Goal: Information Seeking & Learning: Check status

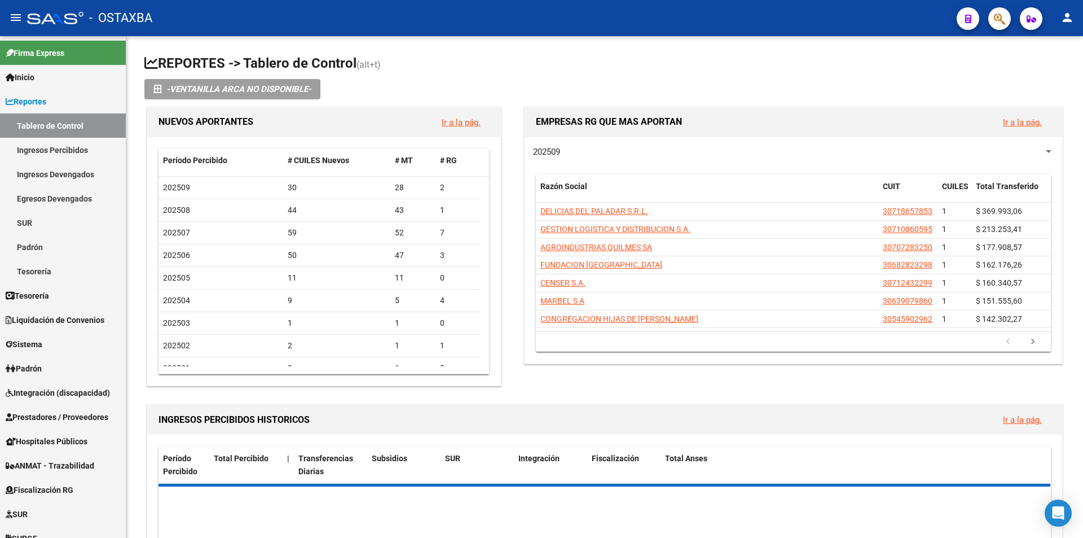
click at [993, 25] on button "button" at bounding box center [999, 18] width 23 height 23
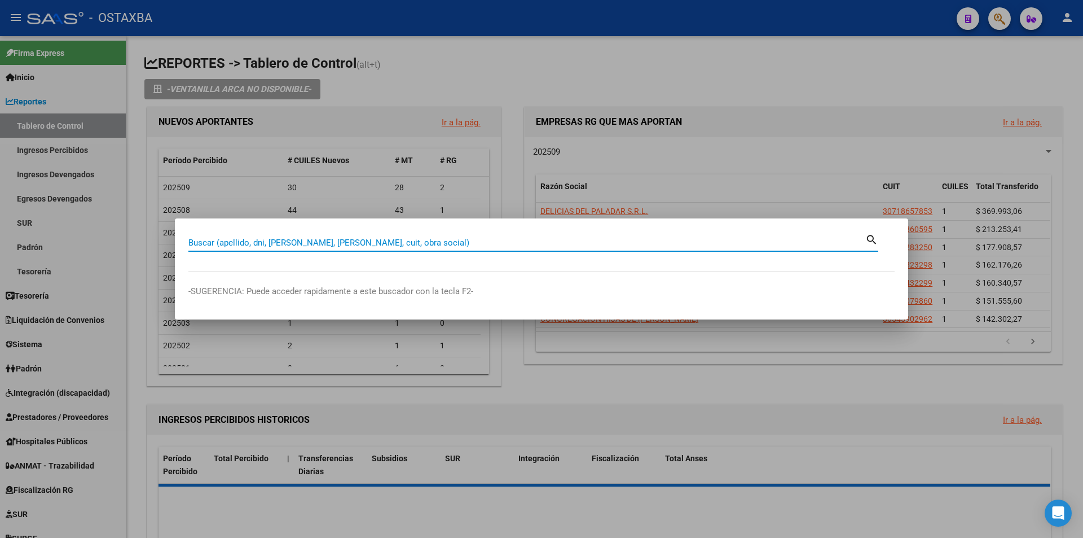
paste input "38605585"
type input "38605585"
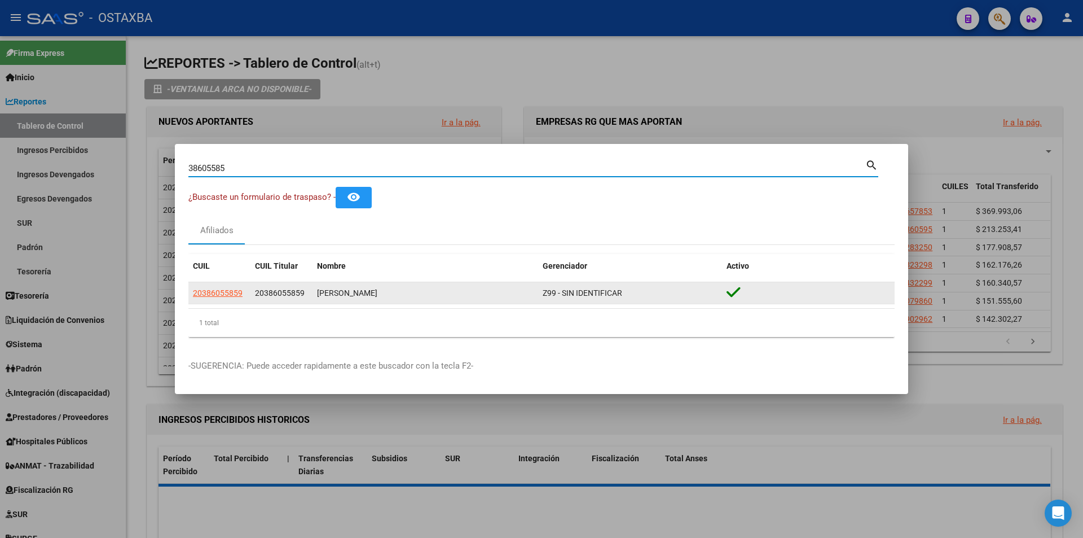
click at [211, 288] on span "20386055859" at bounding box center [218, 292] width 50 height 9
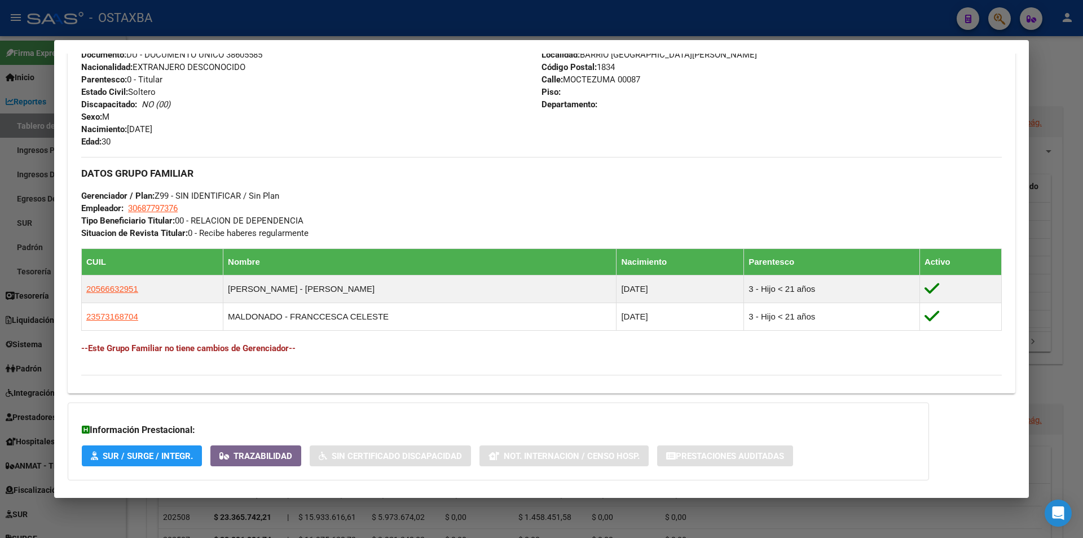
scroll to position [507, 0]
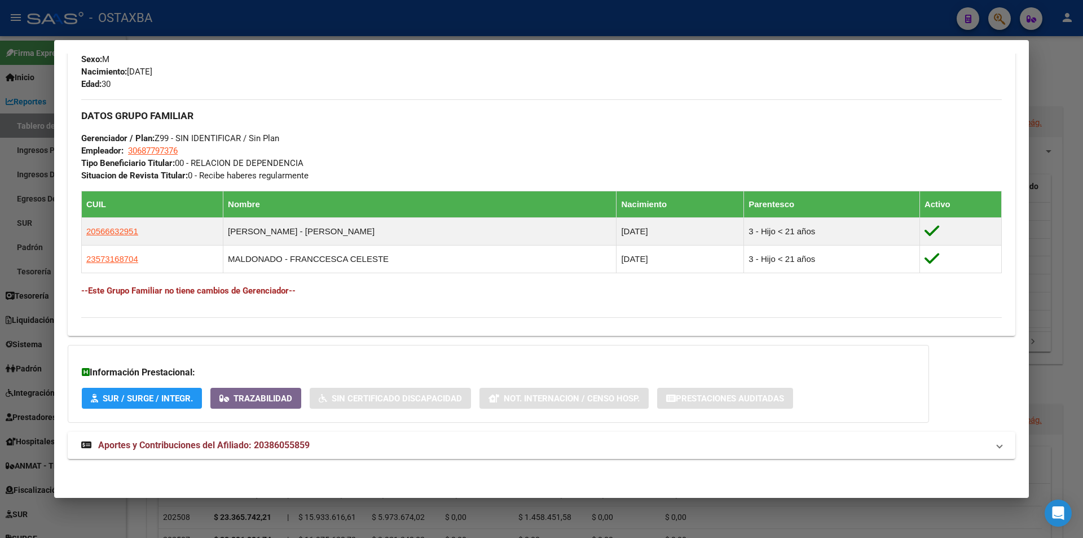
click at [402, 10] on div at bounding box center [541, 269] width 1083 height 538
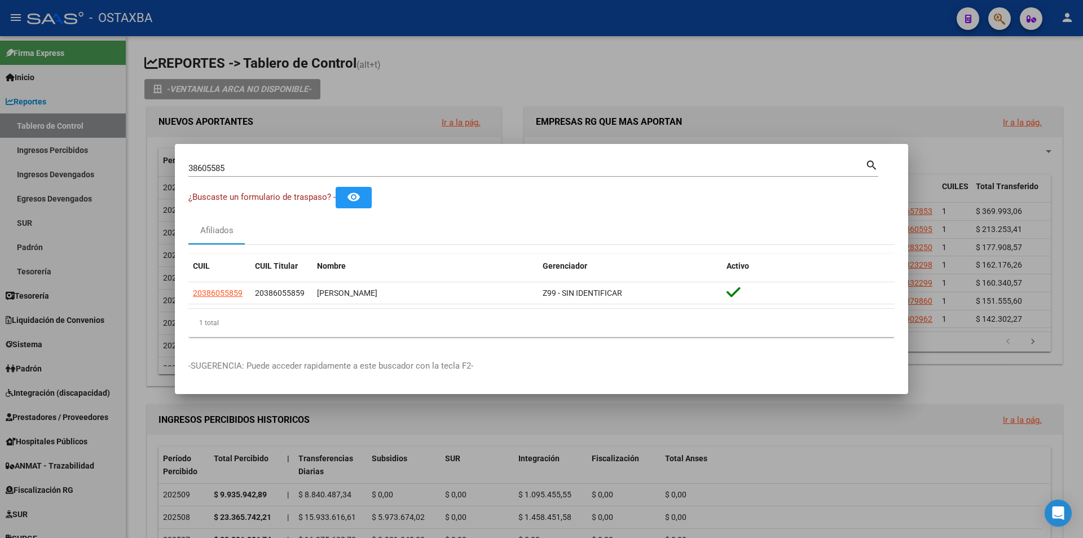
click at [607, 94] on div at bounding box center [541, 269] width 1083 height 538
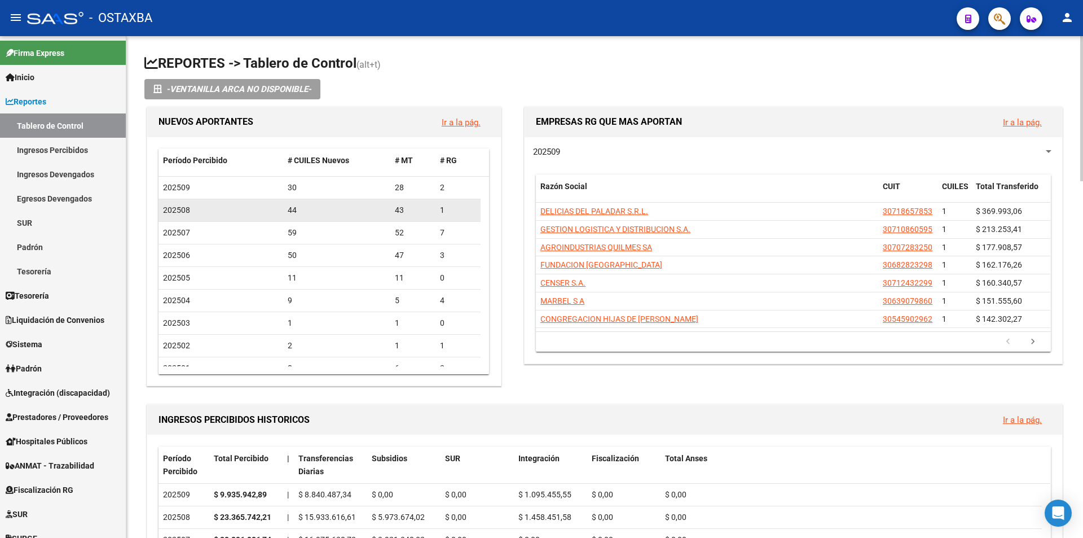
drag, startPoint x: 258, startPoint y: 214, endPoint x: 407, endPoint y: 219, distance: 148.5
click at [406, 219] on div "202508 44 43 1" at bounding box center [319, 210] width 322 height 23
click at [417, 219] on datatable-body-cell "43" at bounding box center [412, 210] width 45 height 22
click at [43, 192] on link "Egresos Devengados" at bounding box center [63, 198] width 126 height 24
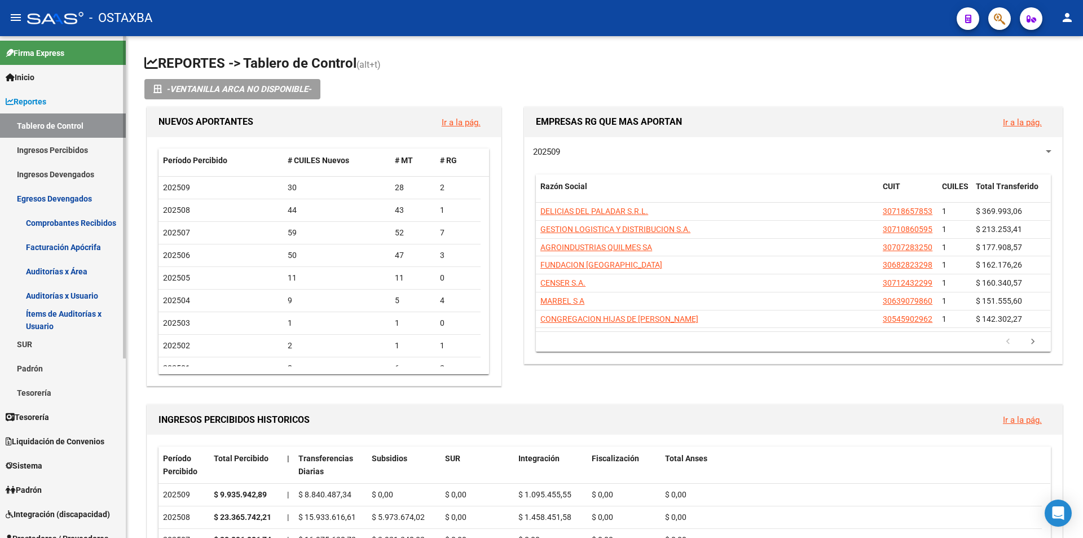
click at [43, 192] on link "Egresos Devengados" at bounding box center [63, 198] width 126 height 24
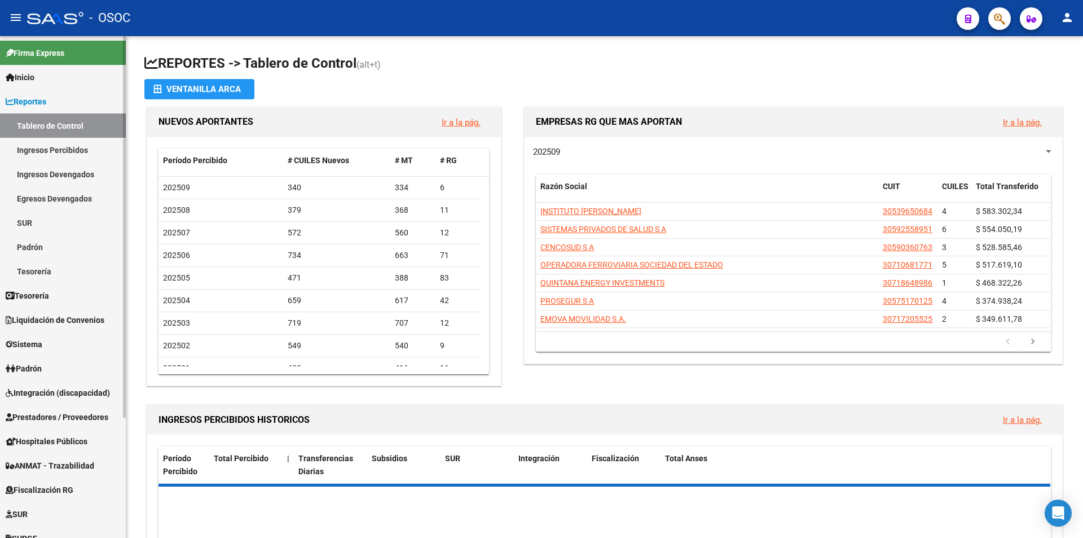
click at [65, 104] on link "Reportes" at bounding box center [63, 101] width 126 height 24
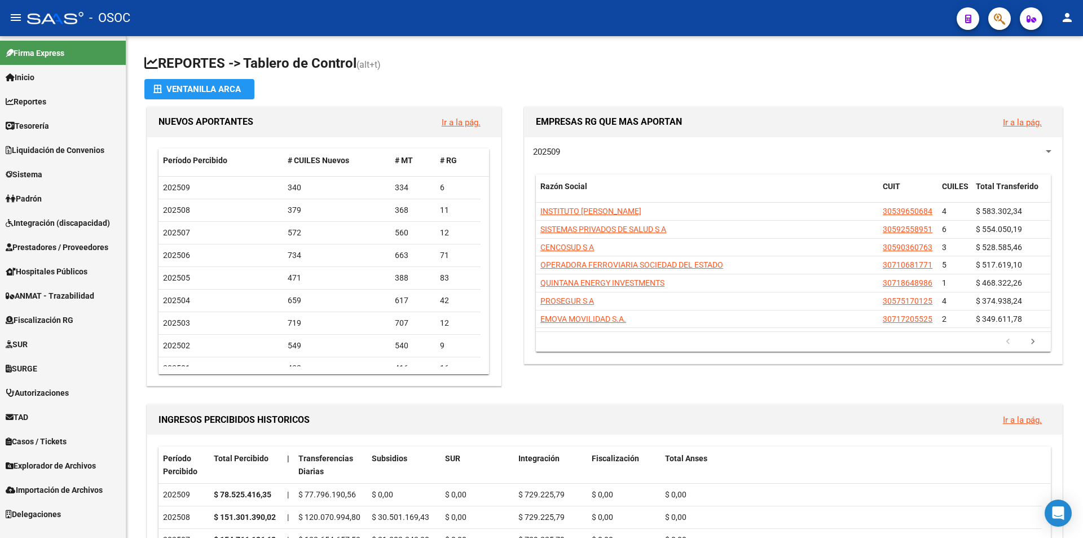
click at [94, 293] on span "ANMAT - Trazabilidad" at bounding box center [50, 295] width 89 height 12
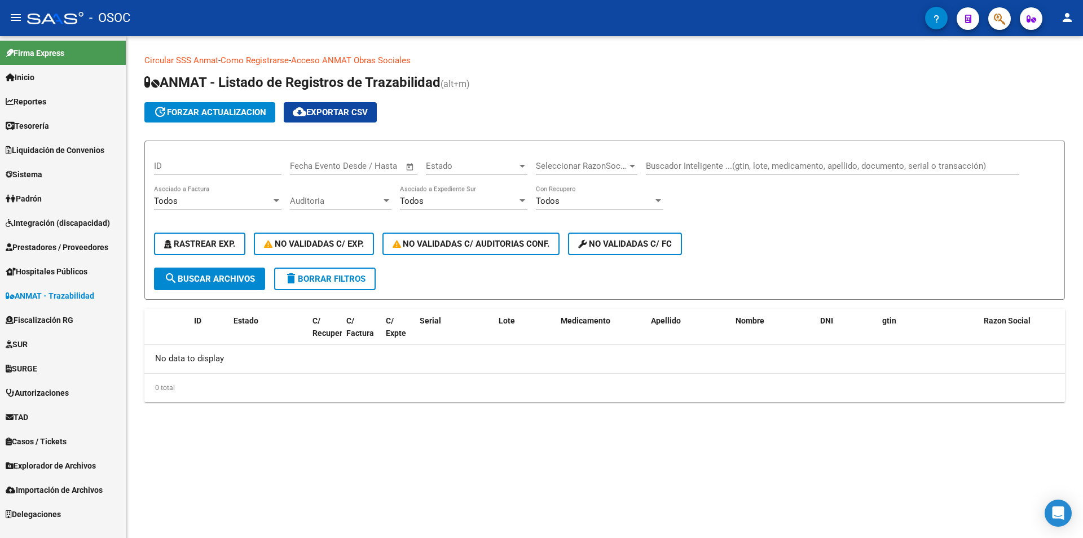
click at [99, 249] on span "Prestadores / Proveedores" at bounding box center [57, 247] width 103 height 12
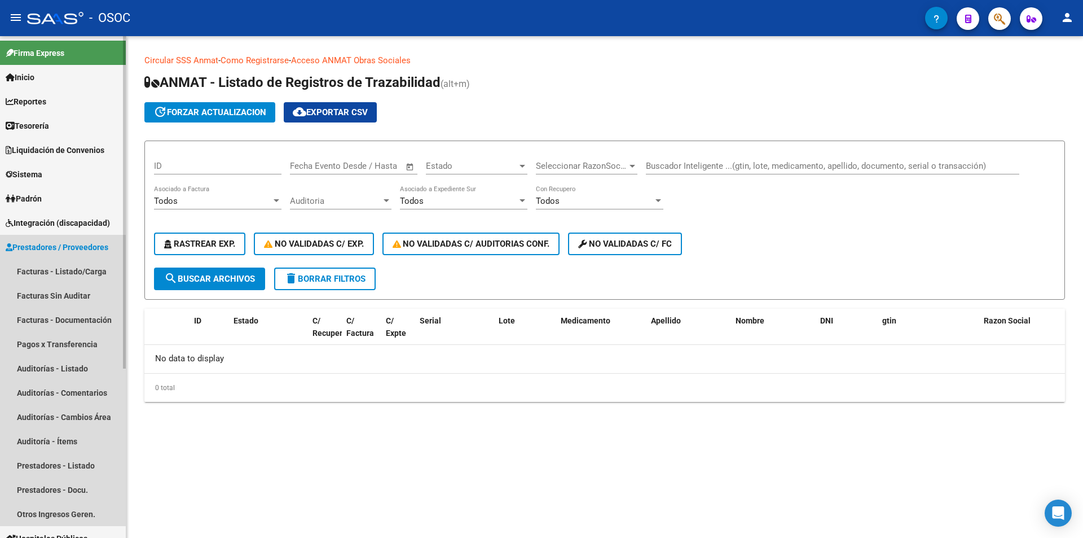
click at [104, 245] on span "Prestadores / Proveedores" at bounding box center [57, 247] width 103 height 12
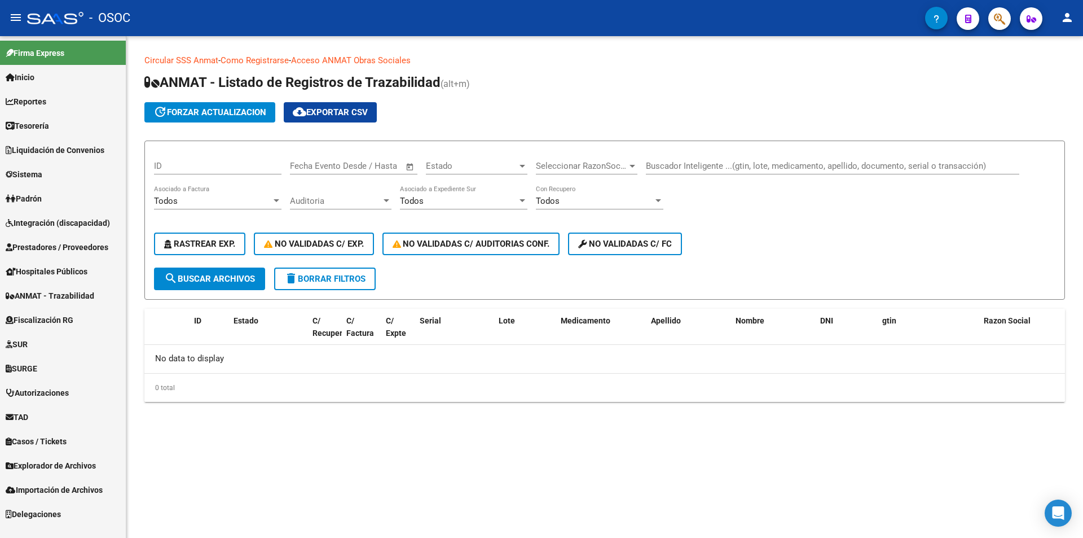
click at [107, 192] on link "Padrón" at bounding box center [63, 198] width 126 height 24
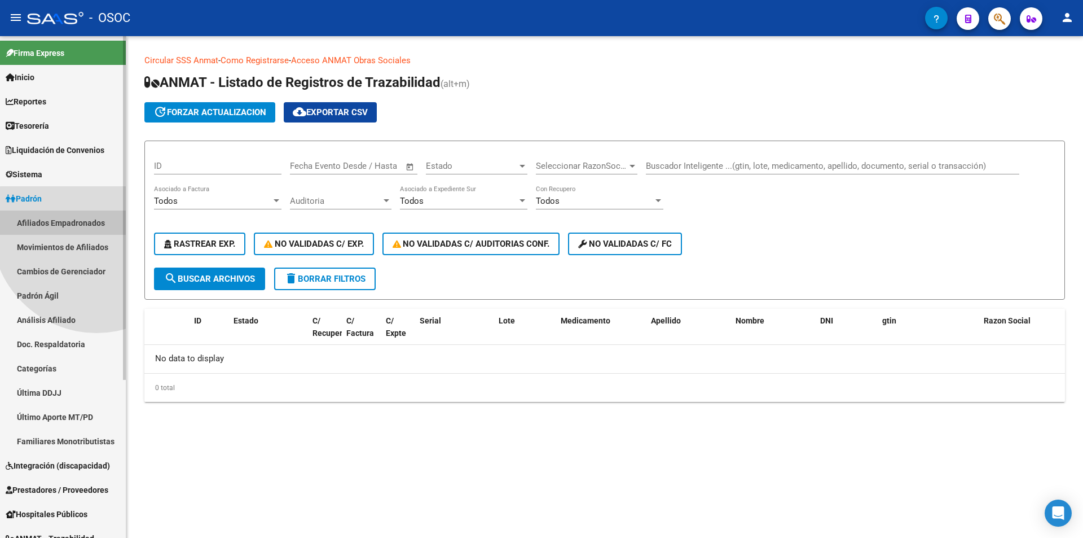
click at [96, 228] on link "Afiliados Empadronados" at bounding box center [63, 222] width 126 height 24
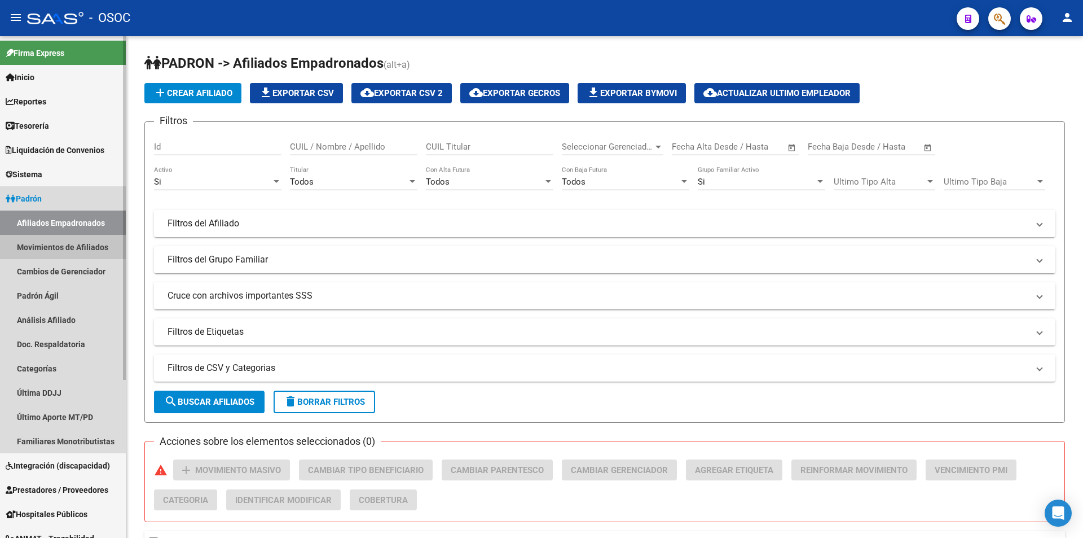
click at [93, 249] on link "Movimientos de Afiliados" at bounding box center [63, 247] width 126 height 24
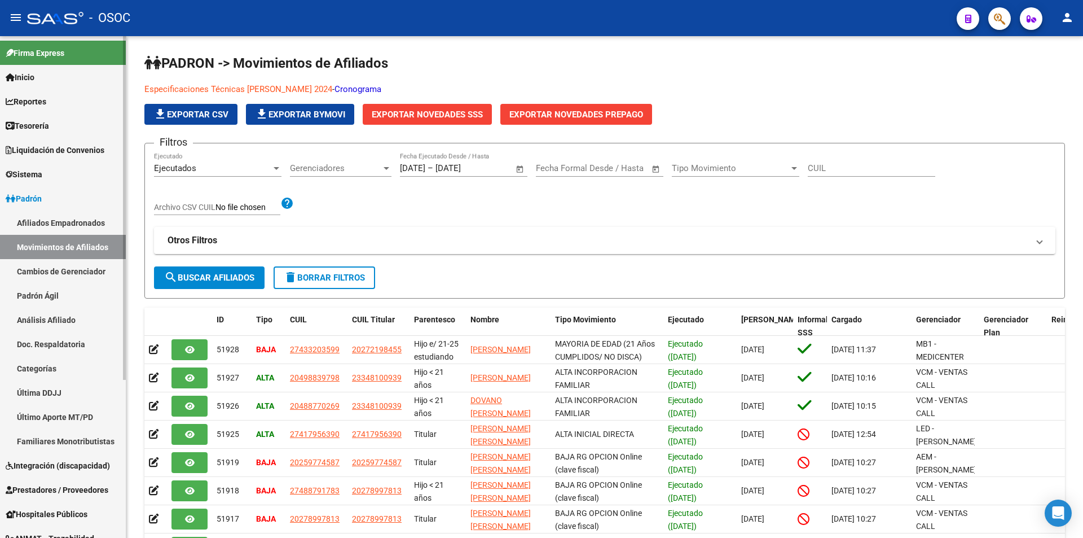
click at [104, 284] on link "Padrón Ágil" at bounding box center [63, 295] width 126 height 24
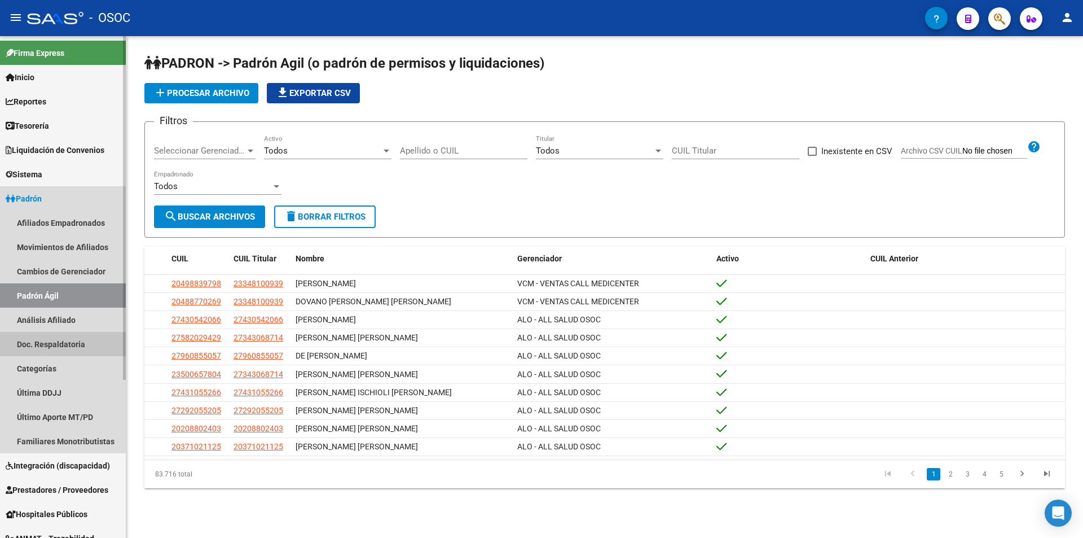
click at [90, 332] on link "Doc. Respaldatoria" at bounding box center [63, 344] width 126 height 24
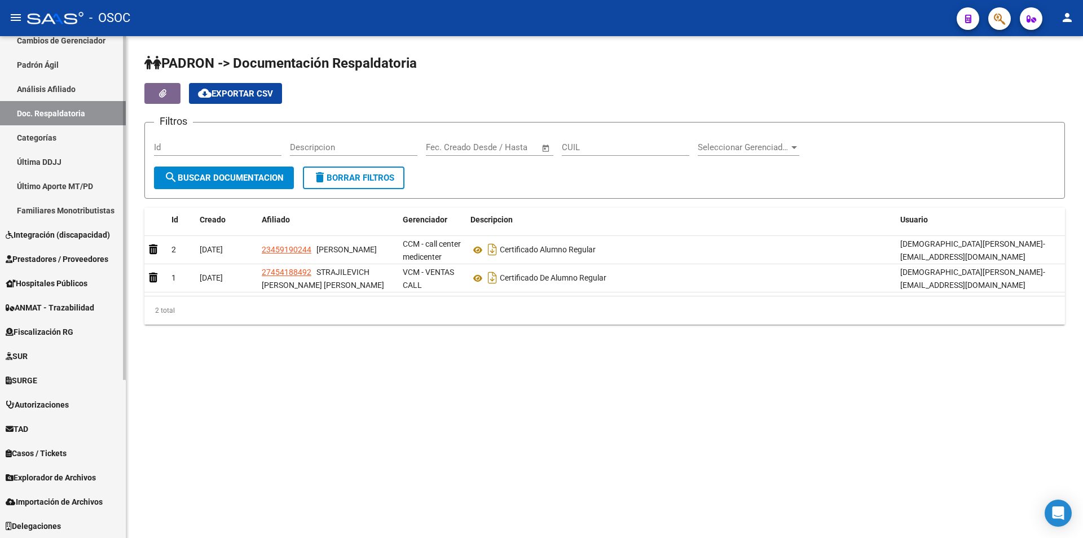
click at [84, 364] on link "SUR" at bounding box center [63, 356] width 126 height 24
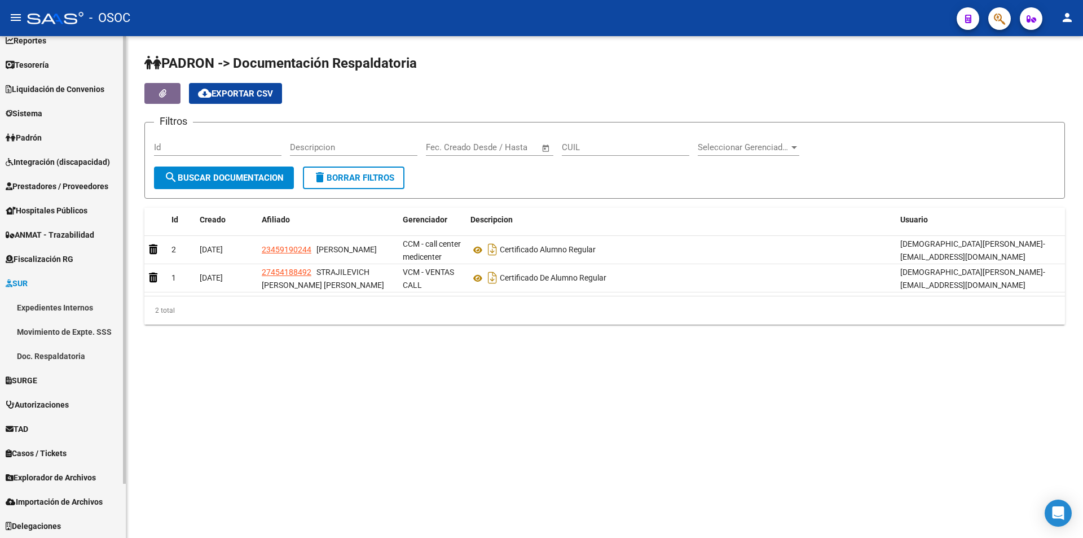
scroll to position [61, 0]
click at [56, 411] on link "Autorizaciones" at bounding box center [63, 404] width 126 height 24
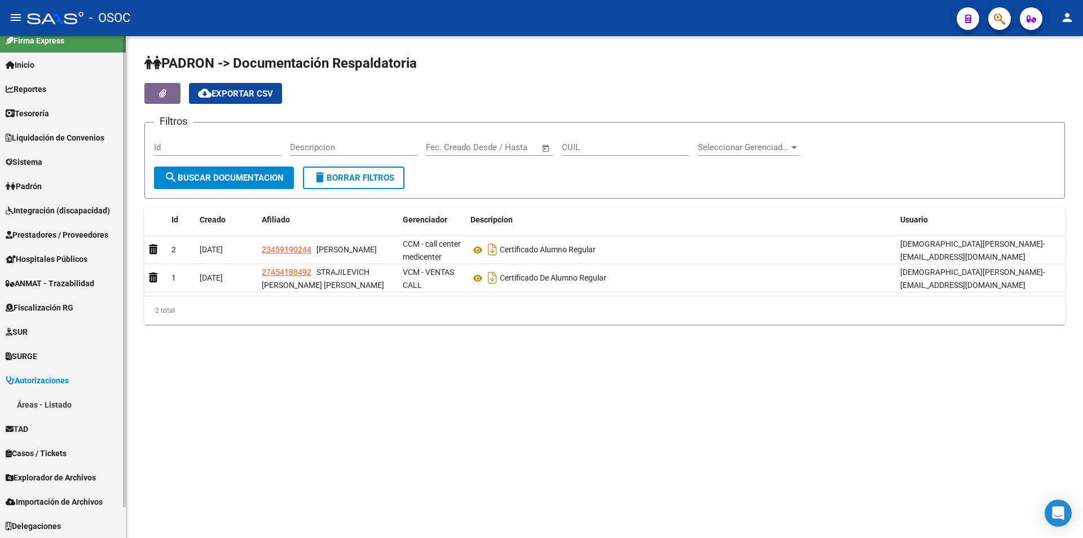
scroll to position [12, 0]
click at [56, 410] on link "Áreas - Listado" at bounding box center [63, 404] width 126 height 24
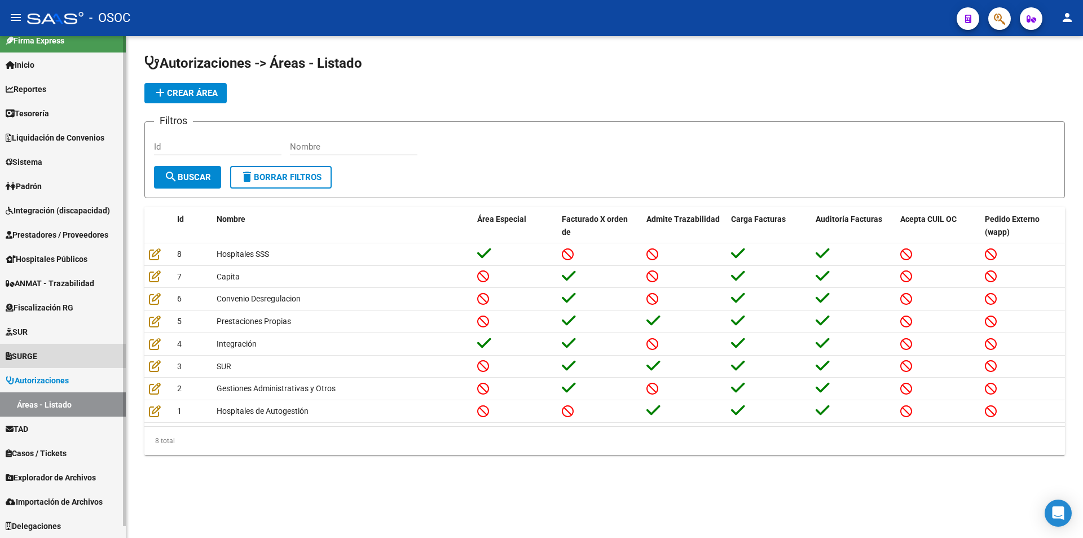
click at [104, 354] on link "SURGE" at bounding box center [63, 356] width 126 height 24
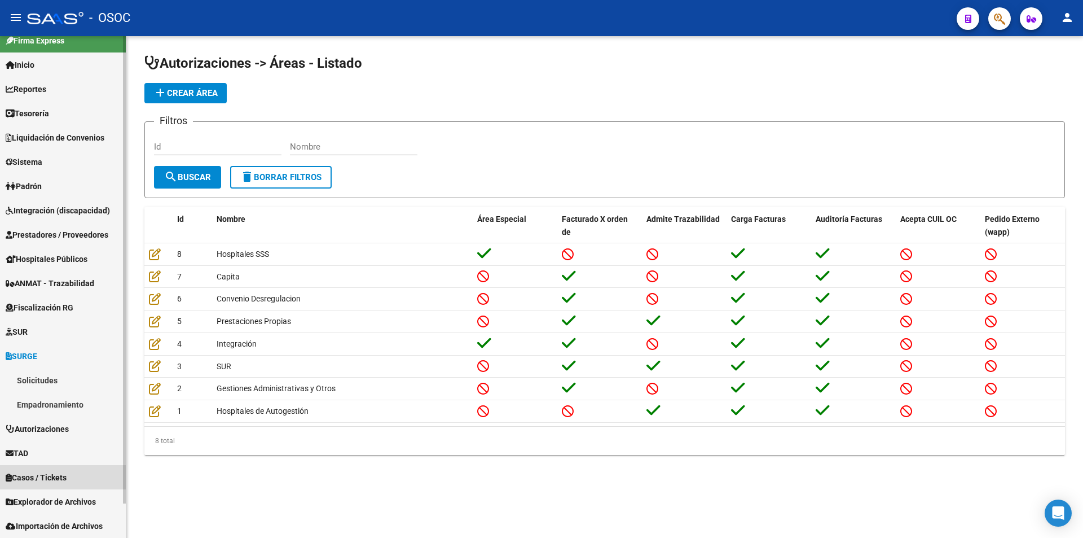
click at [72, 467] on link "Casos / Tickets" at bounding box center [63, 477] width 126 height 24
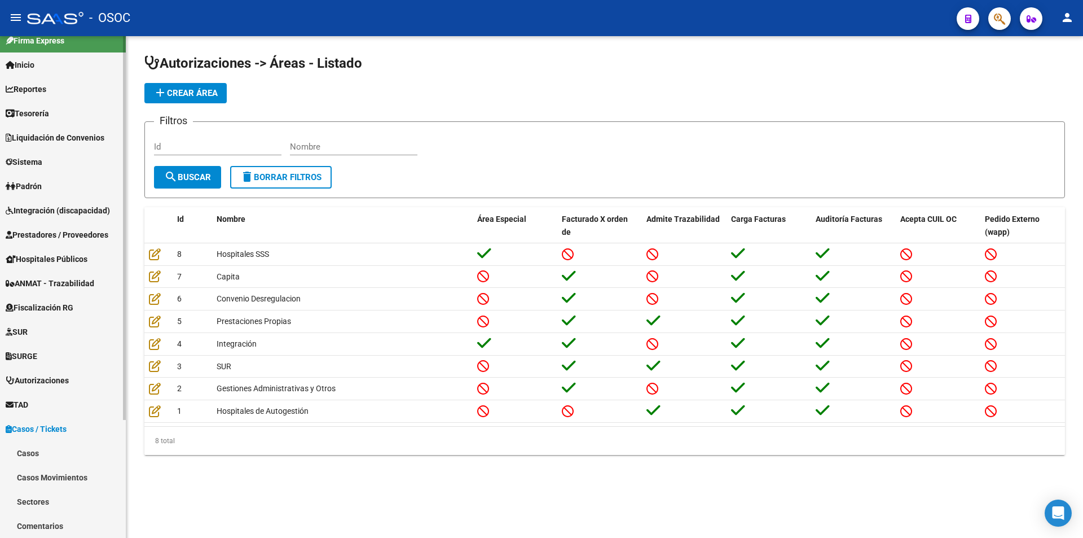
click at [68, 491] on mat-nav-list "Casos Casos Movimientos Sectores Comentarios Documentación Adj. Orígenes" at bounding box center [63, 514] width 126 height 146
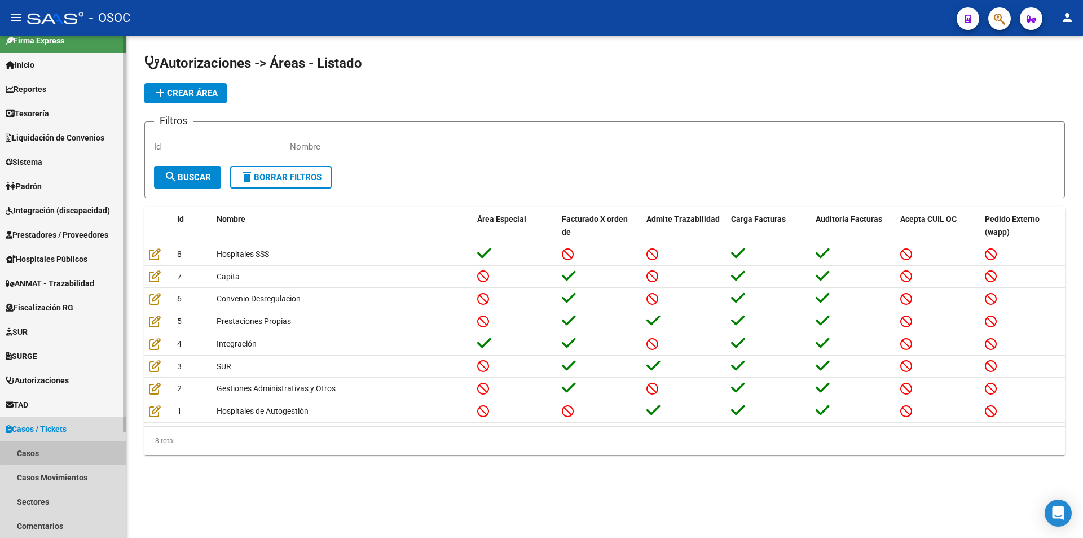
click at [92, 450] on link "Casos" at bounding box center [63, 453] width 126 height 24
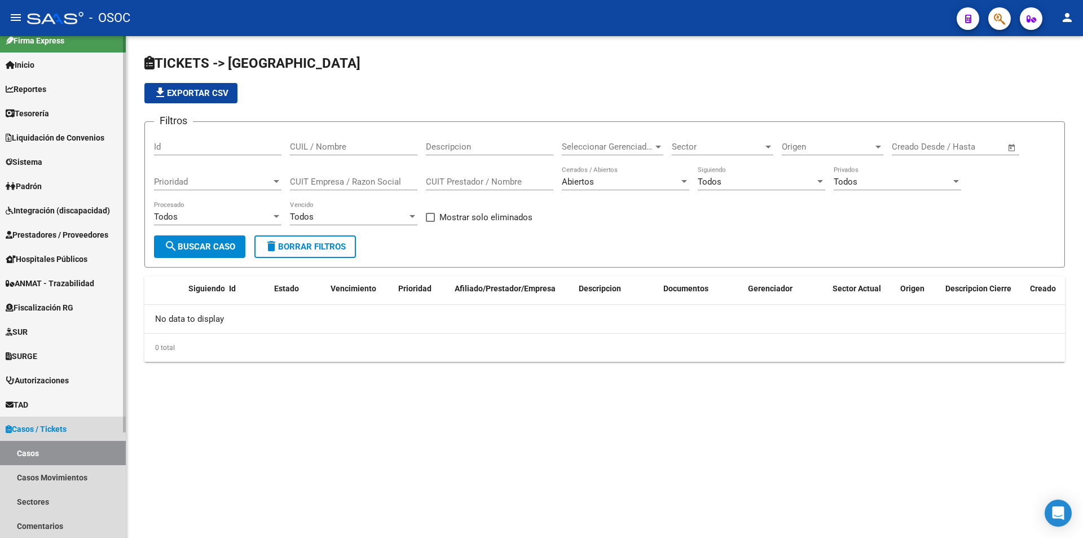
click at [97, 428] on link "Casos / Tickets" at bounding box center [63, 428] width 126 height 24
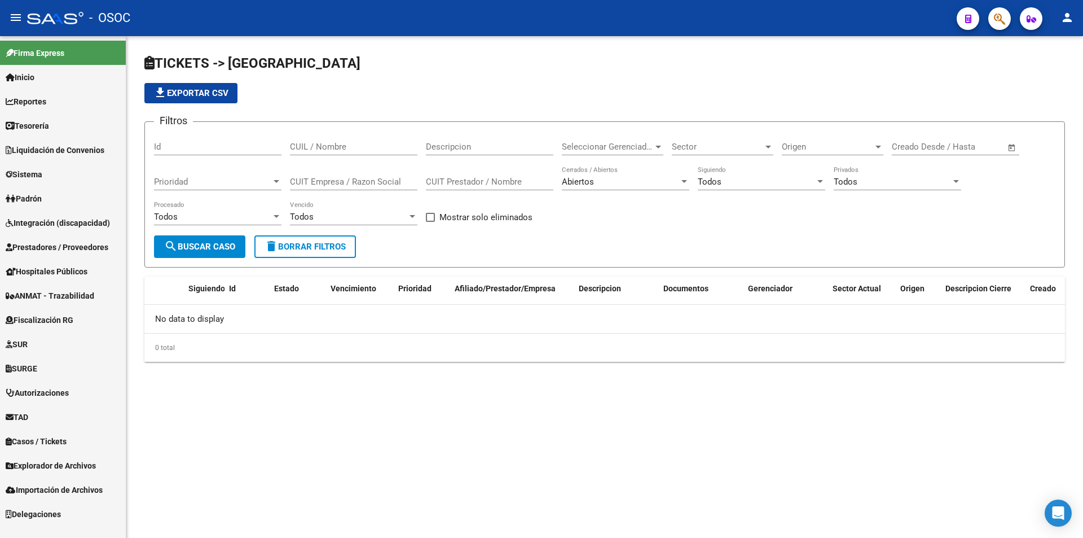
click at [188, 433] on mat-sidenav-content "TICKETS -> Casos file_download Exportar CSV Filtros Id CUIL / Nombre Descripcio…" at bounding box center [604, 286] width 957 height 501
click at [72, 237] on link "Prestadores / Proveedores" at bounding box center [63, 247] width 126 height 24
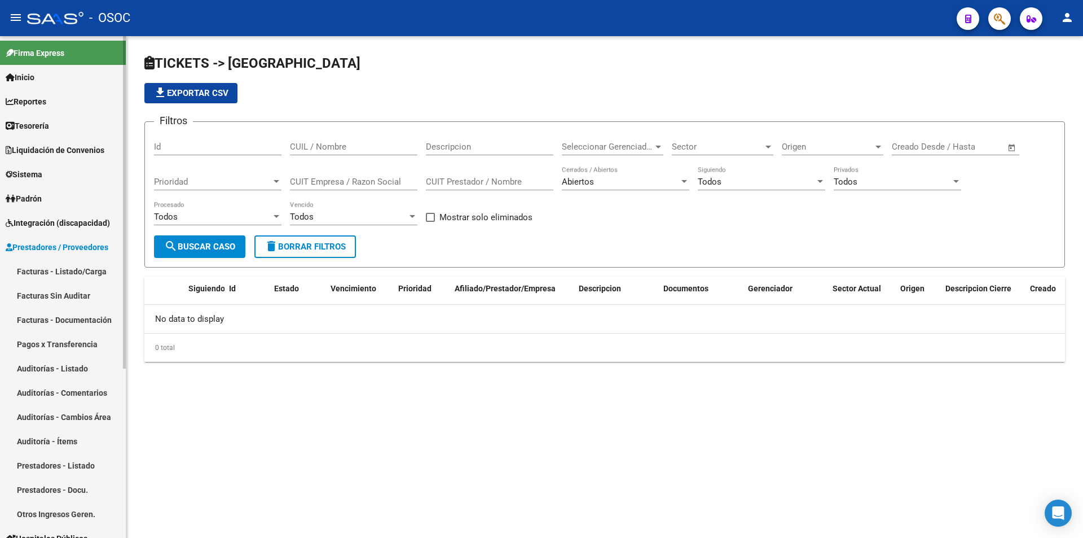
click at [72, 237] on link "Prestadores / Proveedores" at bounding box center [63, 247] width 126 height 24
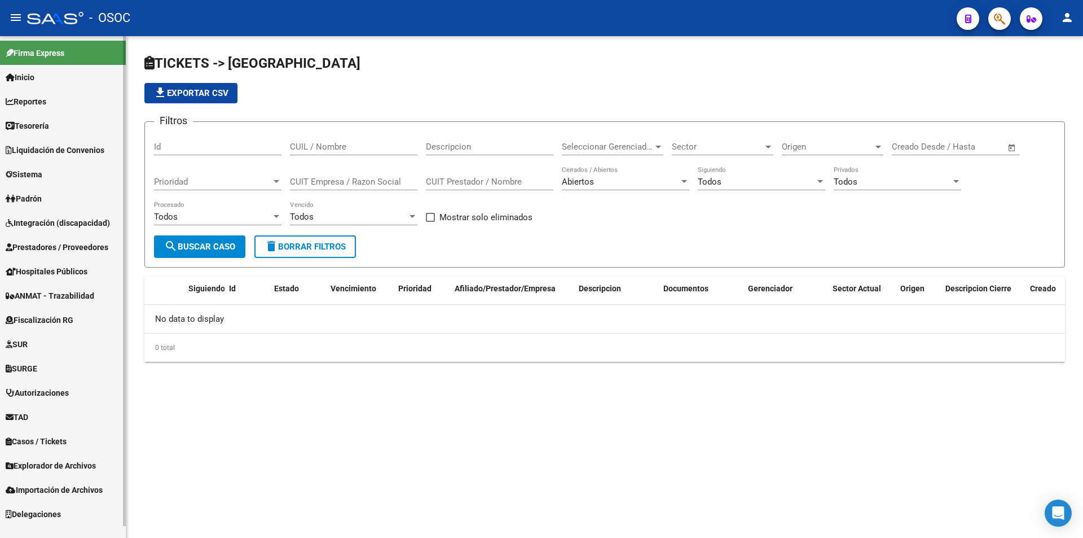
click at [78, 224] on span "Integración (discapacidad)" at bounding box center [58, 223] width 104 height 12
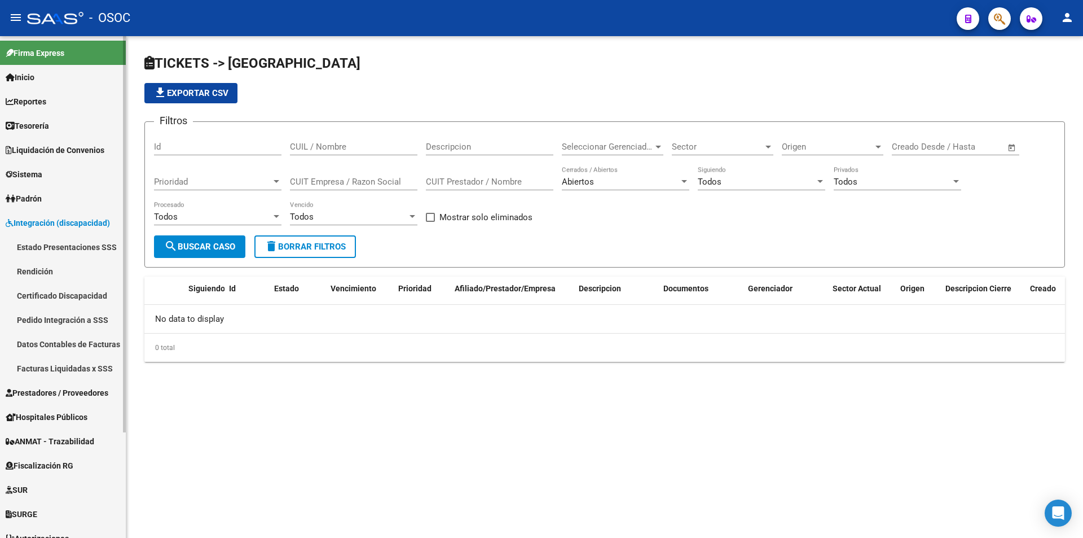
click at [70, 245] on link "Estado Presentaciones SSS" at bounding box center [63, 247] width 126 height 24
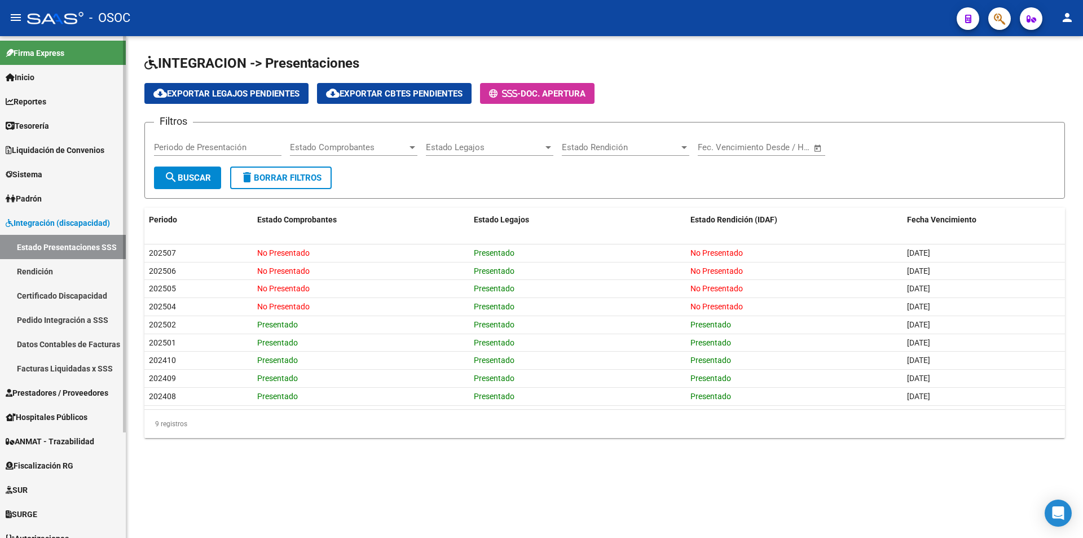
click at [83, 222] on span "Integración (discapacidad)" at bounding box center [58, 223] width 104 height 12
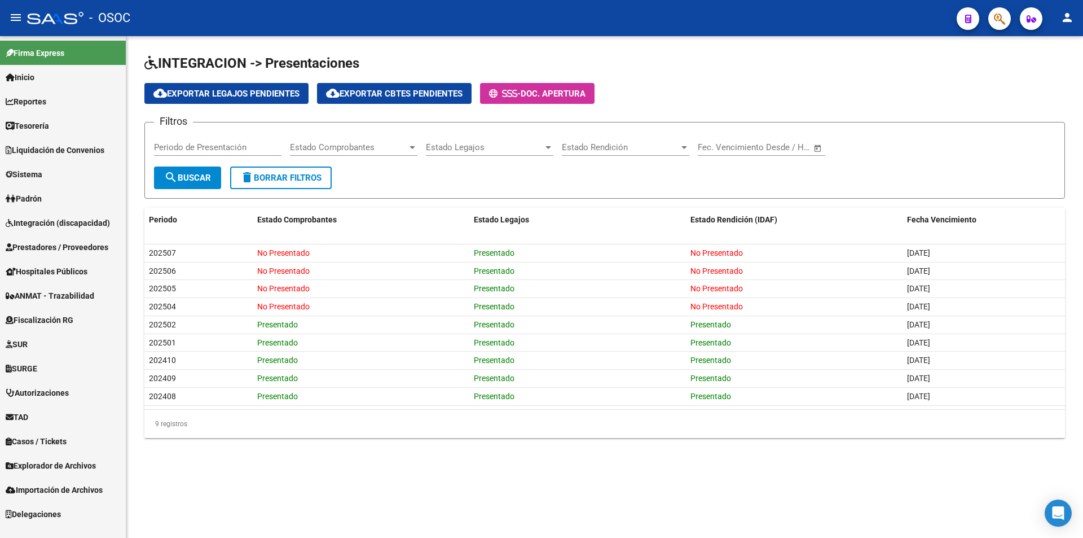
click at [91, 195] on link "Padrón" at bounding box center [63, 198] width 126 height 24
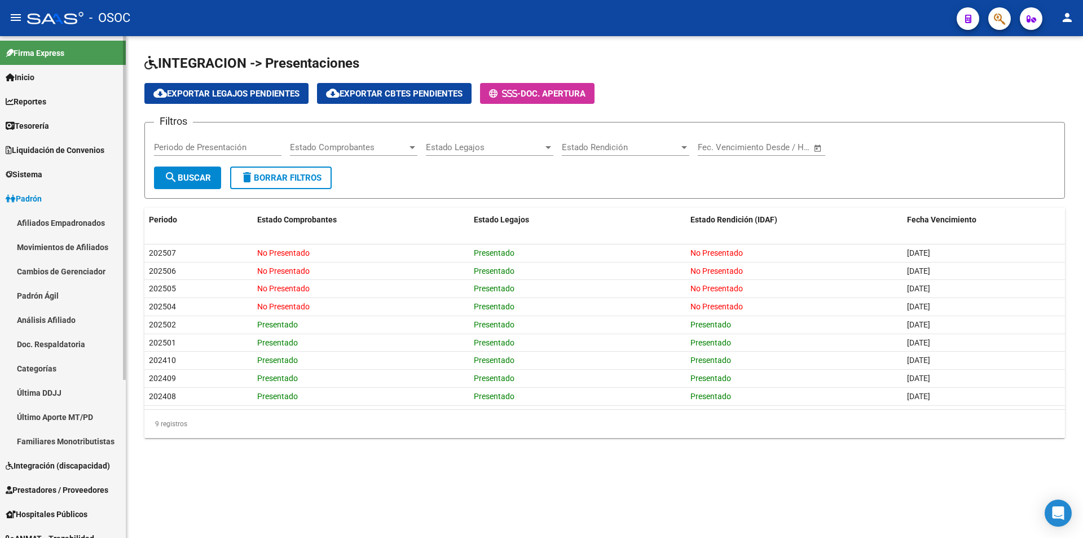
click at [93, 225] on link "Afiliados Empadronados" at bounding box center [63, 222] width 126 height 24
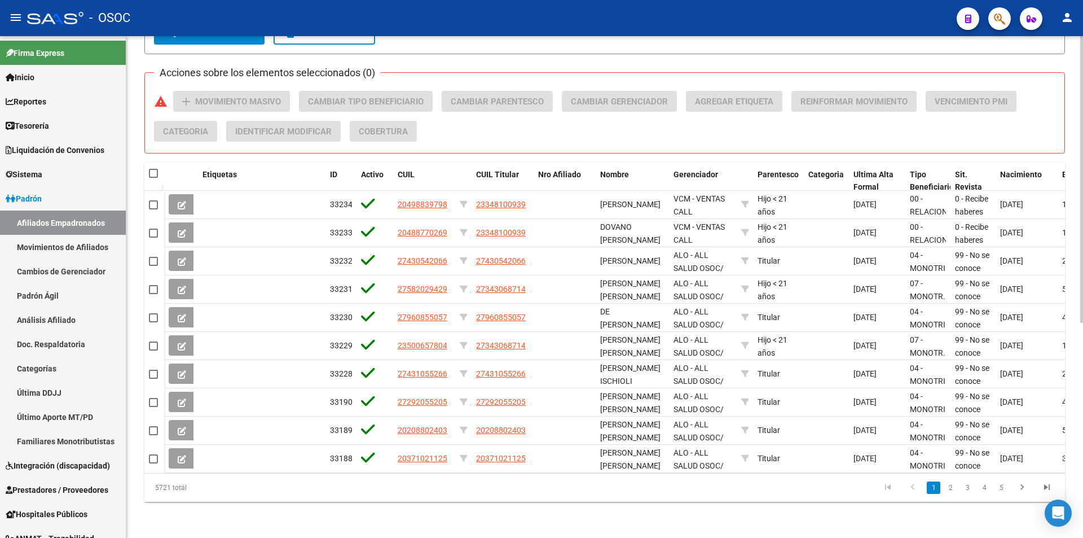
scroll to position [377, 0]
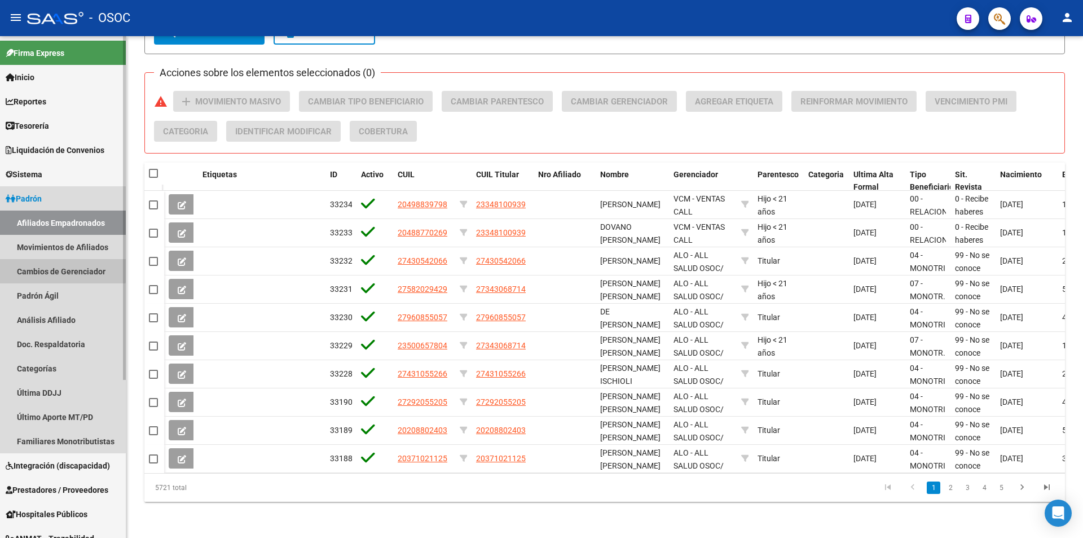
click at [51, 266] on link "Cambios de Gerenciador" at bounding box center [63, 271] width 126 height 24
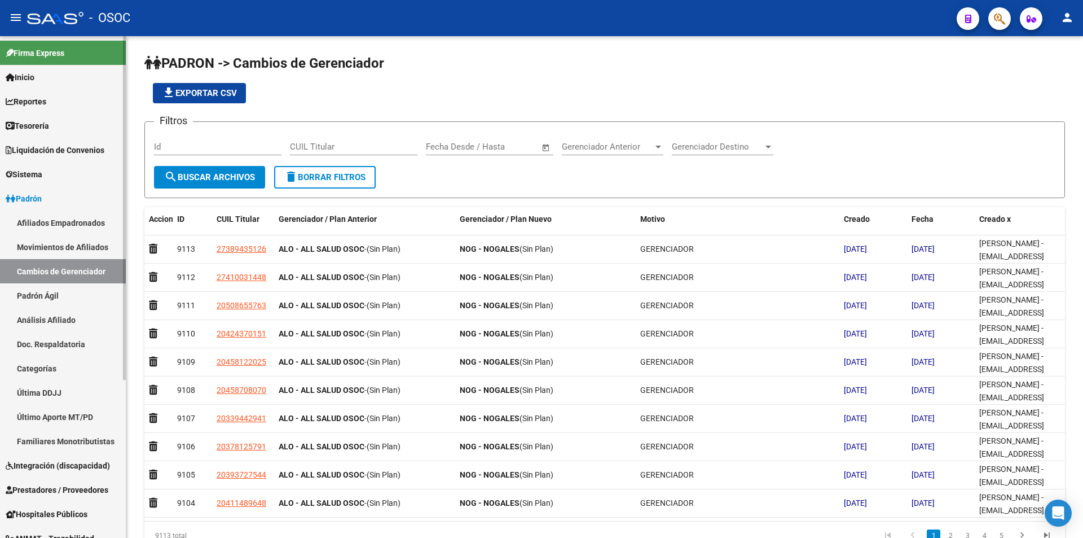
click at [64, 208] on link "Padrón" at bounding box center [63, 198] width 126 height 24
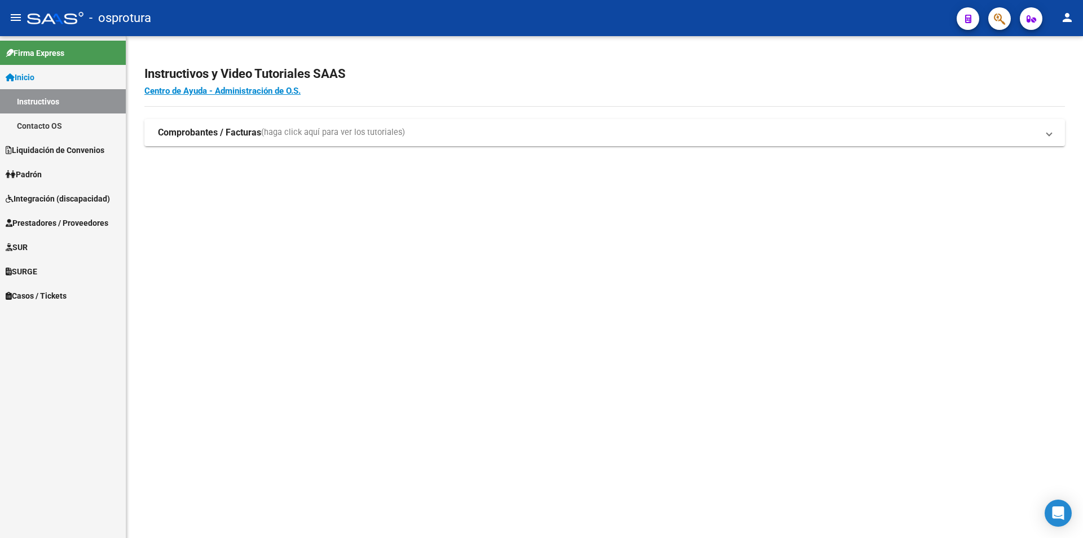
click at [73, 147] on span "Liquidación de Convenios" at bounding box center [55, 150] width 99 height 12
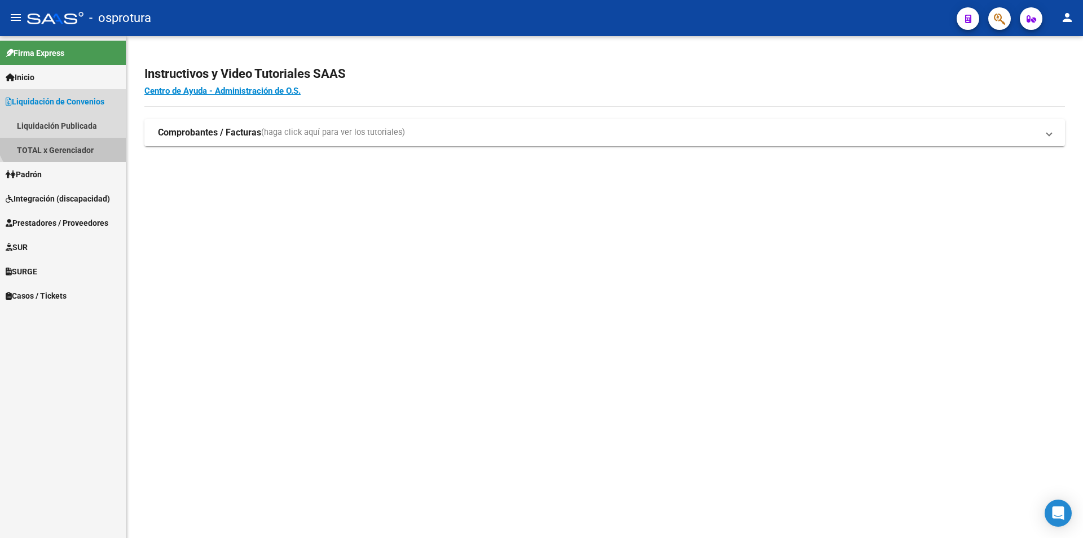
click at [72, 162] on link "TOTAL x Gerenciador" at bounding box center [63, 150] width 126 height 24
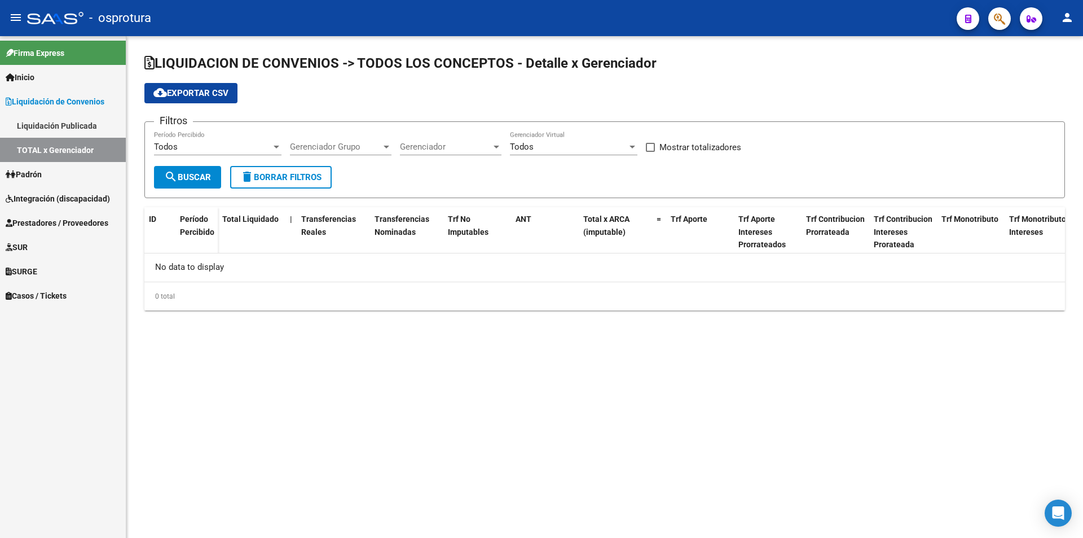
checkbox input "true"
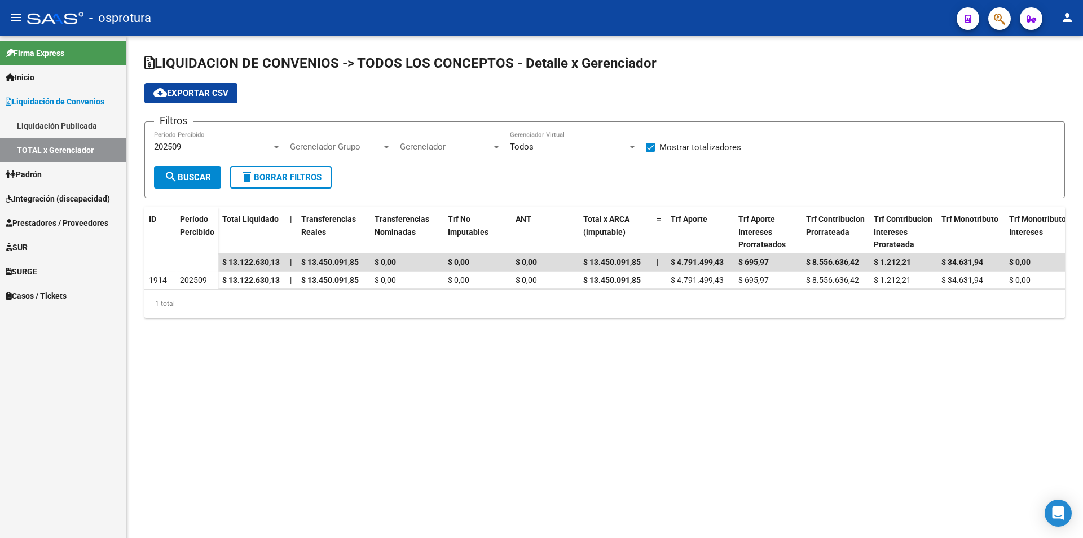
click at [83, 116] on link "Liquidación Publicada" at bounding box center [63, 125] width 126 height 24
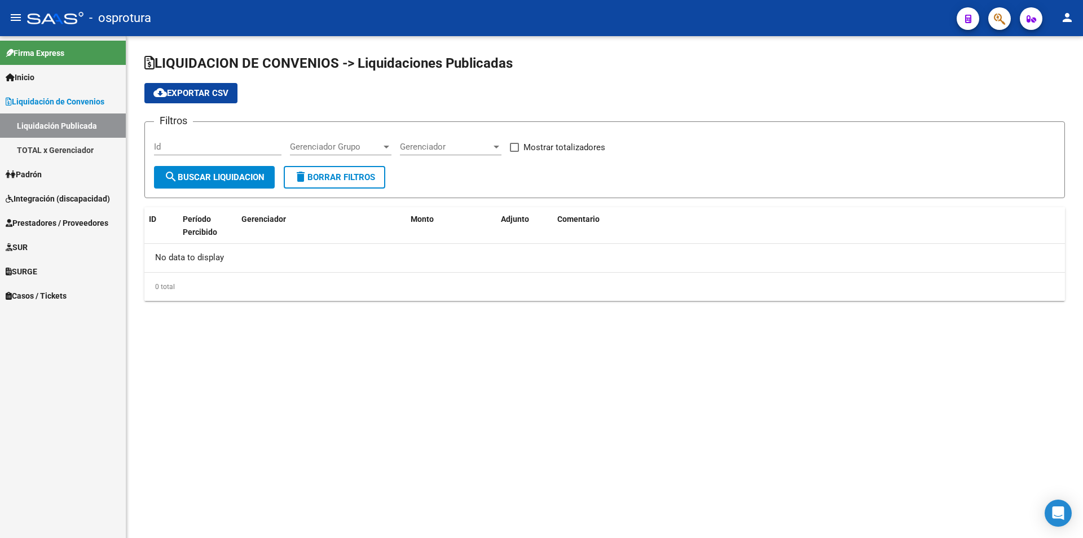
checkbox input "true"
click at [91, 142] on link "TOTAL x Gerenciador" at bounding box center [63, 150] width 126 height 24
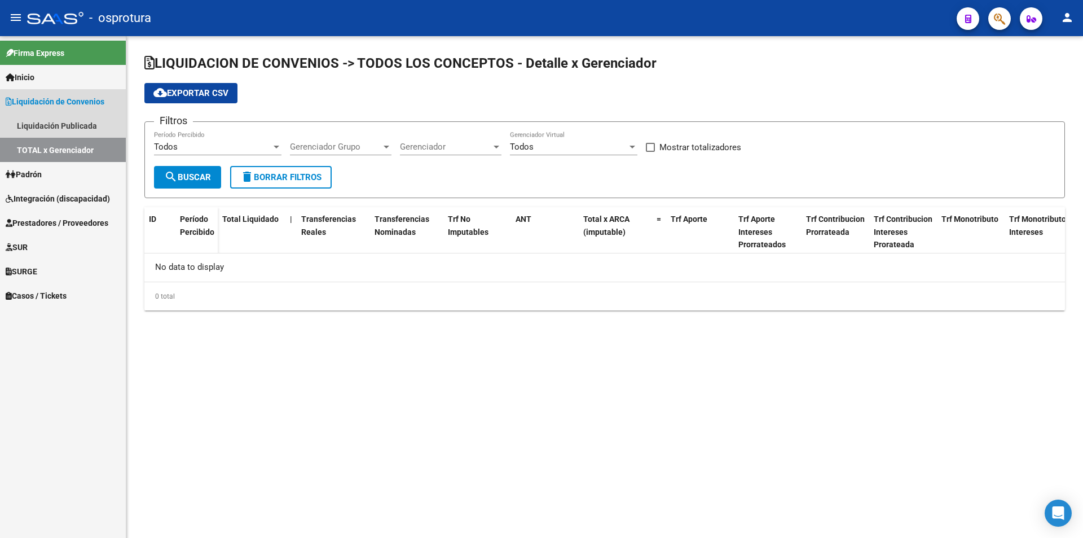
checkbox input "true"
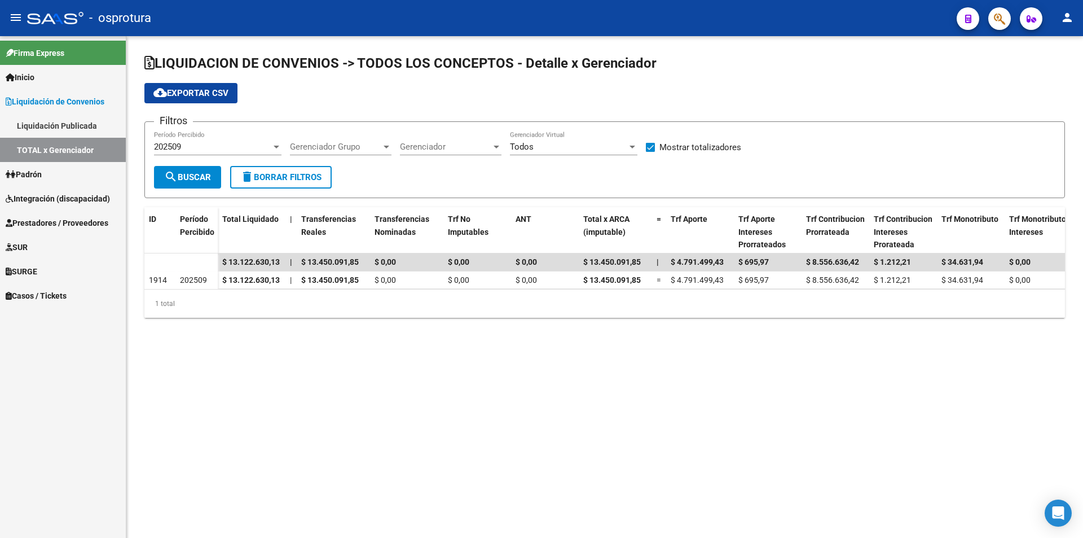
click at [206, 156] on div "202509 Período Percibido" at bounding box center [217, 148] width 127 height 35
click at [214, 142] on div "202509 Período Percibido" at bounding box center [217, 143] width 127 height 24
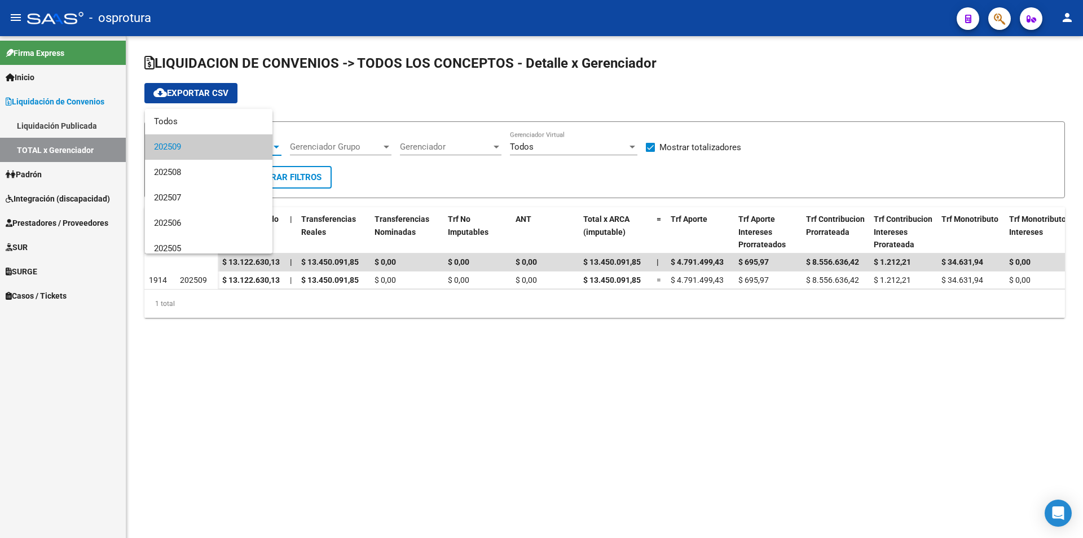
click at [216, 138] on span "202509" at bounding box center [208, 146] width 109 height 25
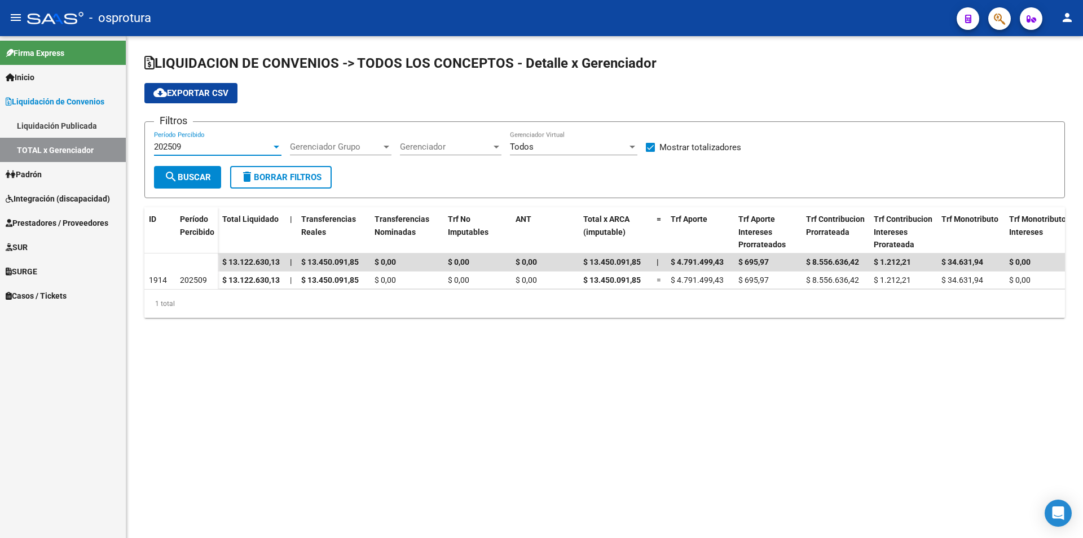
click at [216, 138] on div "202509 Período Percibido" at bounding box center [217, 143] width 127 height 24
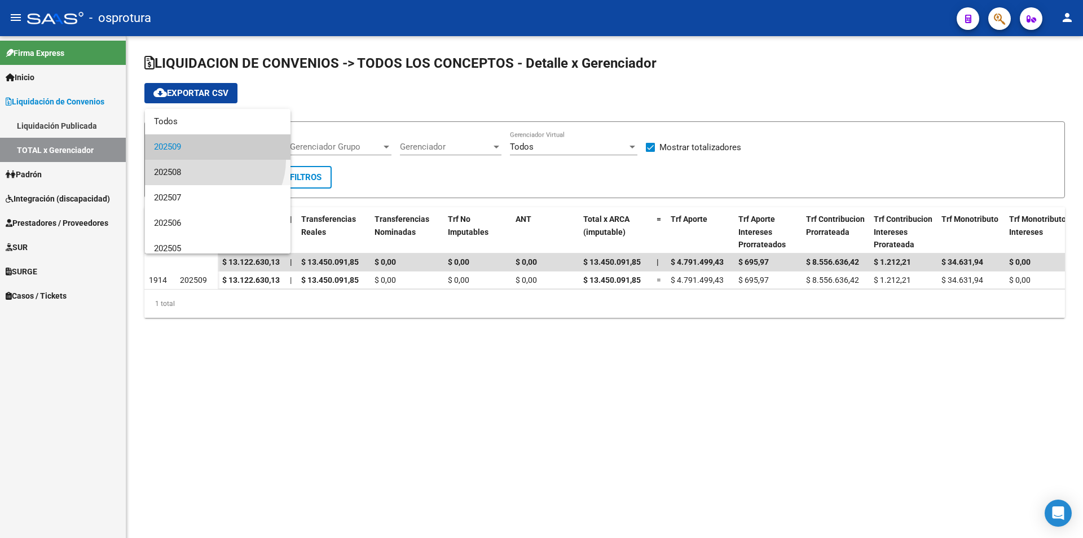
click at [210, 162] on span "202508" at bounding box center [217, 172] width 127 height 25
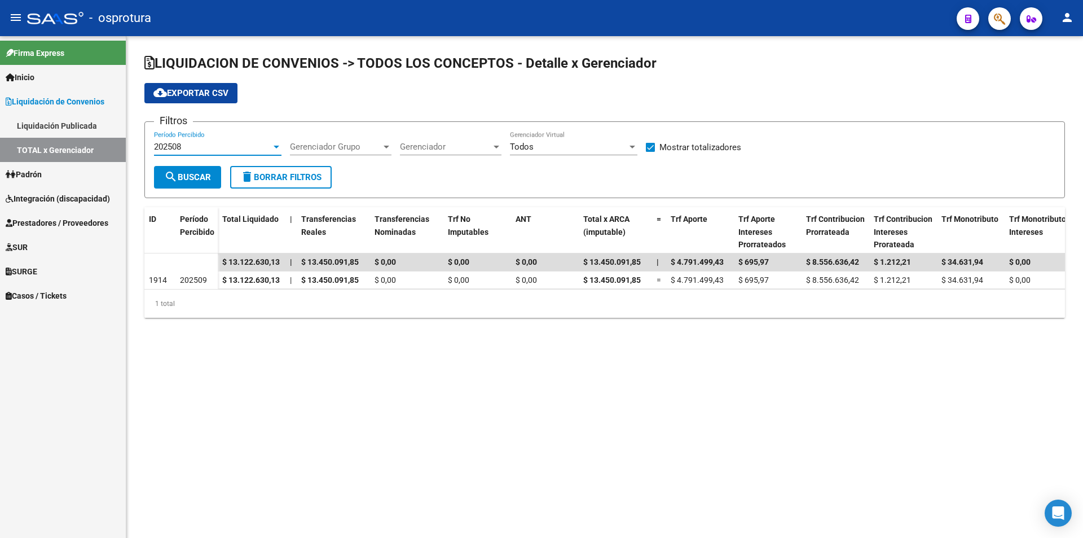
click at [200, 174] on span "search Buscar" at bounding box center [187, 177] width 47 height 10
click at [193, 151] on div "202508" at bounding box center [212, 147] width 117 height 10
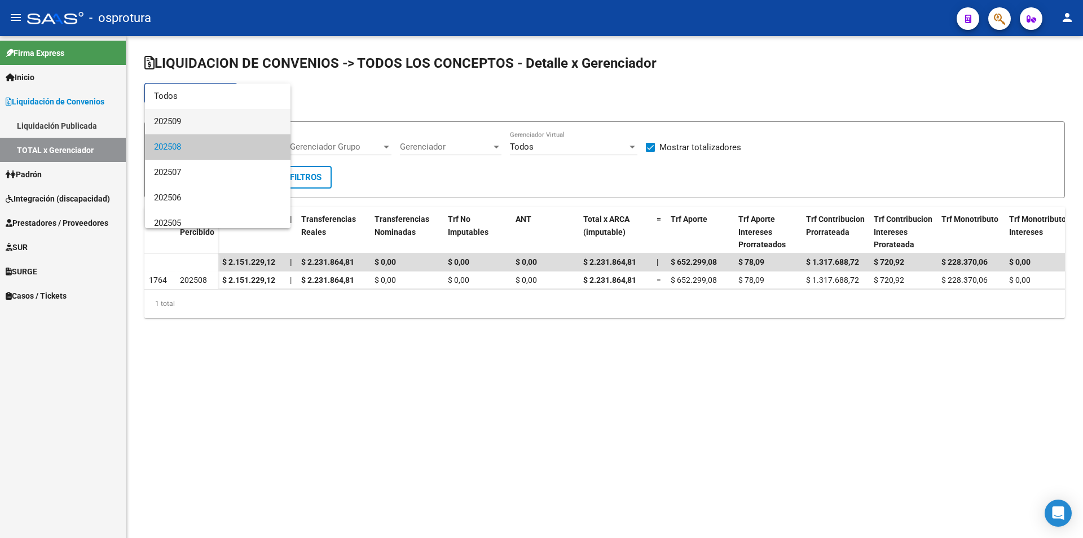
click at [203, 118] on span "202509" at bounding box center [217, 121] width 127 height 25
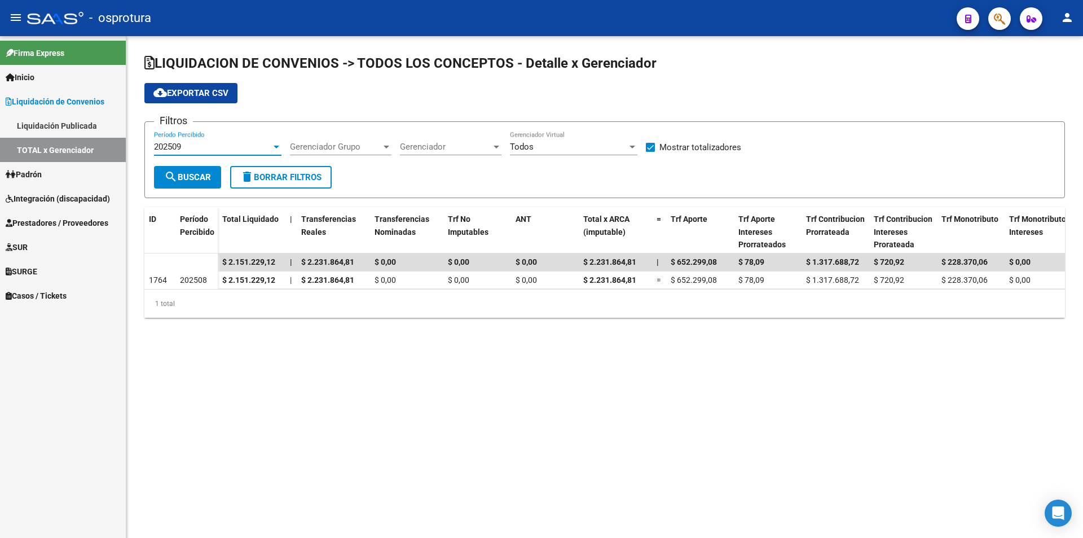
click at [179, 178] on span "search Buscar" at bounding box center [187, 177] width 47 height 10
click at [102, 178] on link "Padrón" at bounding box center [63, 174] width 126 height 24
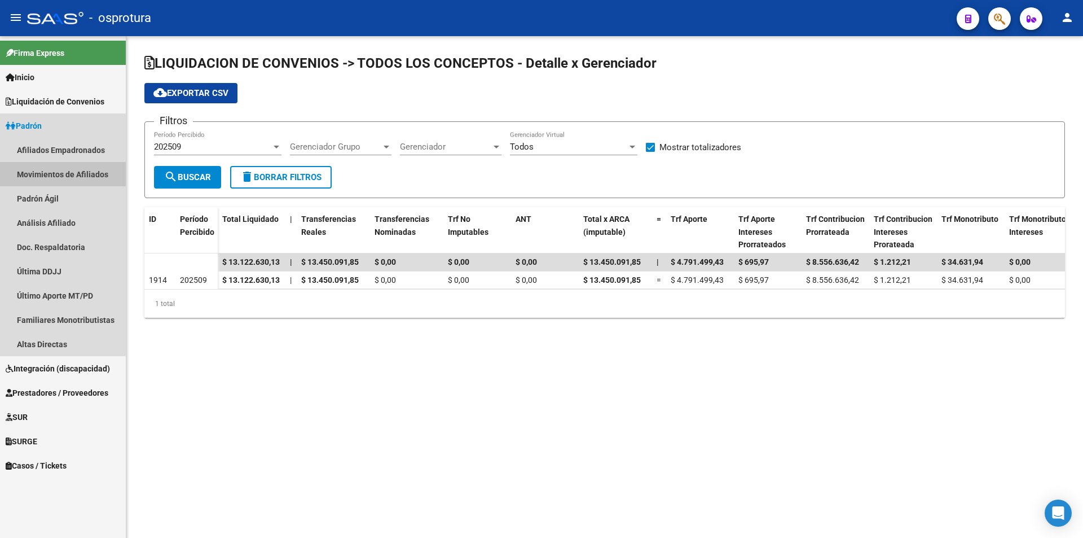
click at [50, 162] on link "Movimientos de Afiliados" at bounding box center [63, 174] width 126 height 24
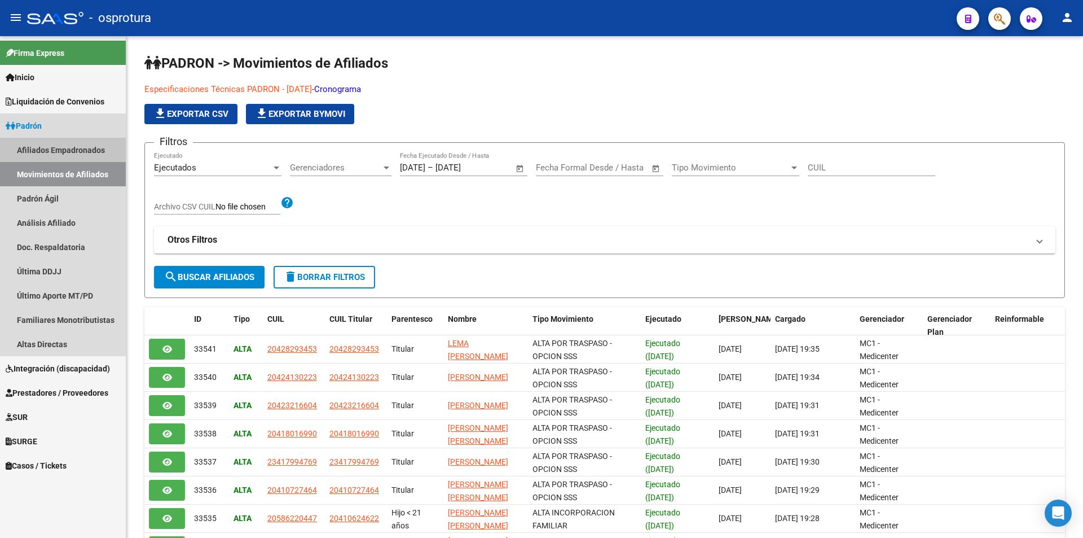
click at [64, 153] on link "Afiliados Empadronados" at bounding box center [63, 150] width 126 height 24
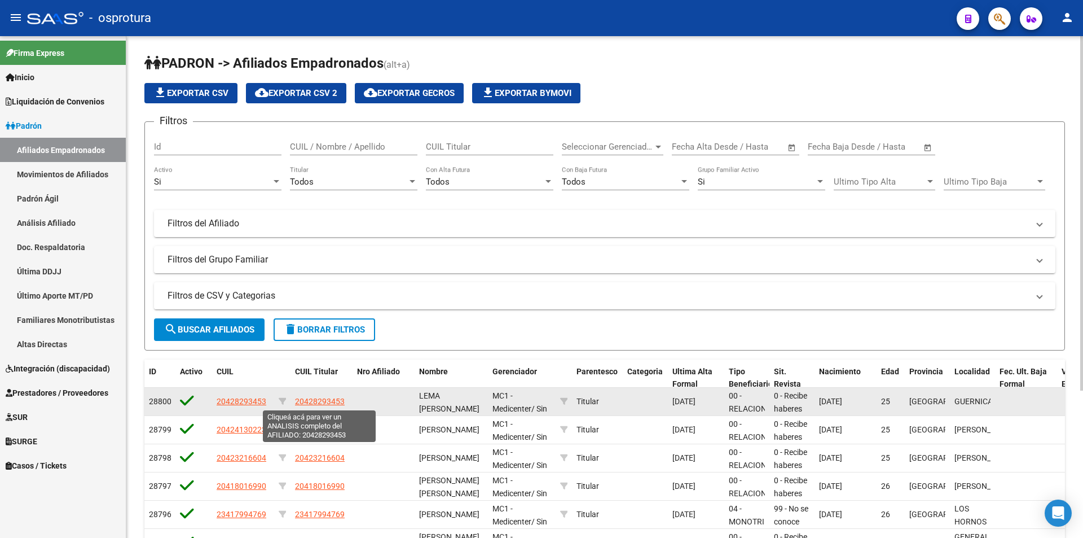
click at [312, 397] on span "20428293453" at bounding box center [320, 401] width 50 height 9
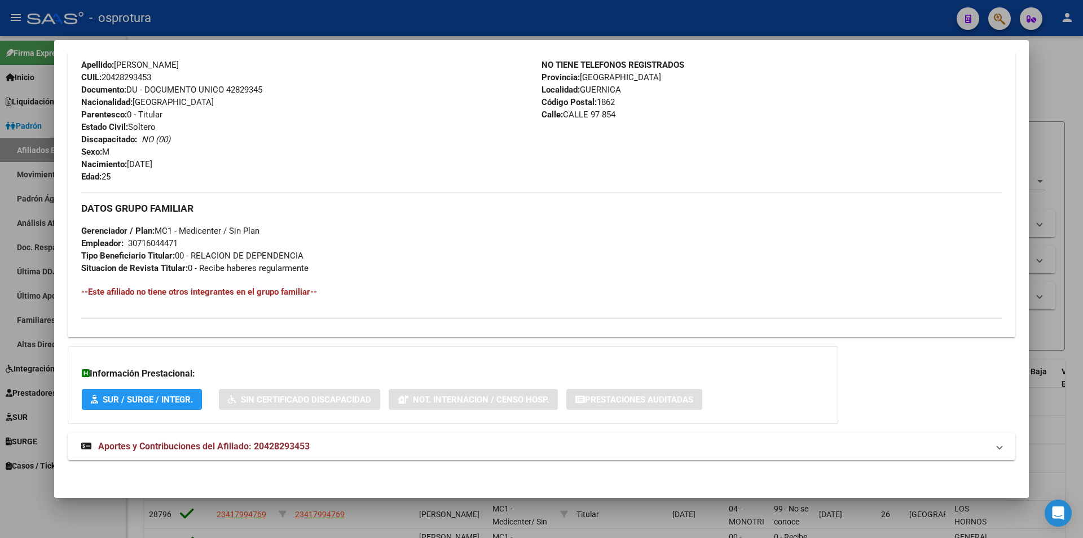
scroll to position [382, 0]
click at [299, 417] on div "Información Prestacional: SUR / SURGE / INTEGR. Sin Certificado Discapacidad No…" at bounding box center [453, 384] width 770 height 78
click at [296, 432] on mat-expansion-panel-header "Aportes y Contribuciones del Afiliado: 20428293453" at bounding box center [542, 445] width 948 height 27
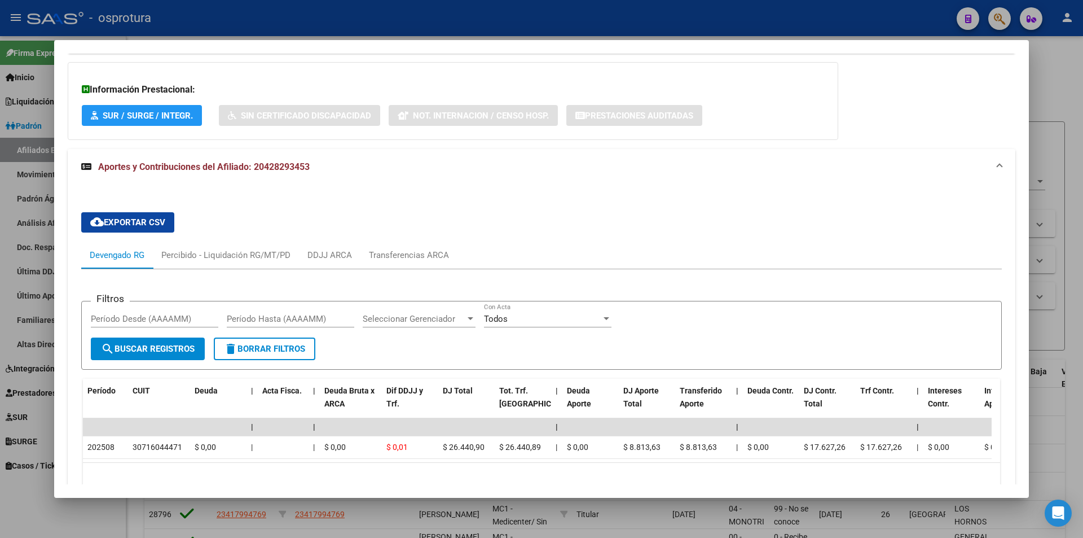
scroll to position [733, 0]
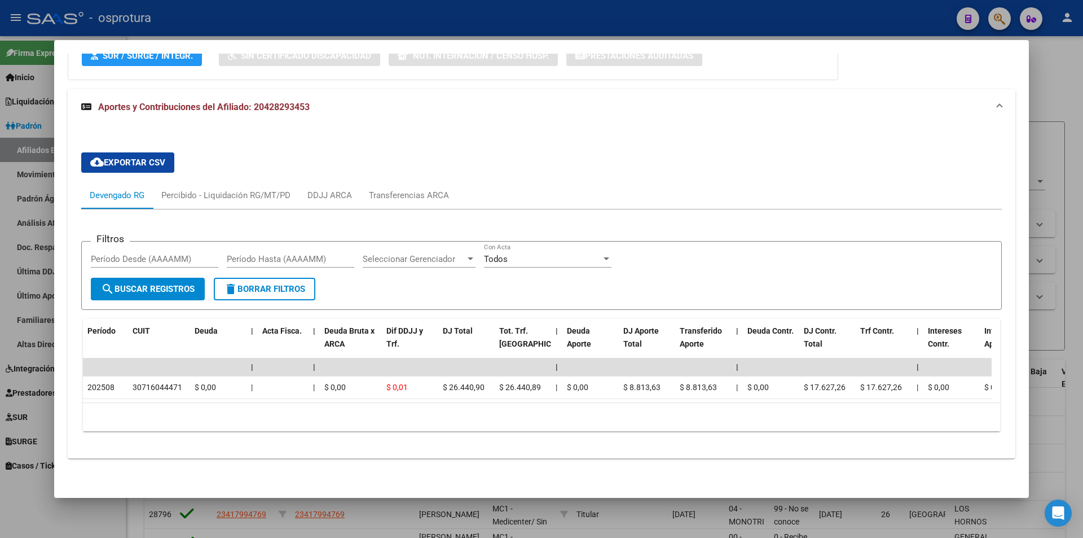
click at [64, 495] on mat-dialog-container "Análisis Afiliado - CUIL: 20428293453 DATOS PADRÓN ÁGIL: [PERSON_NAME] | ACTIVO…" at bounding box center [541, 268] width 975 height 457
click at [1071, 68] on div at bounding box center [541, 269] width 1083 height 538
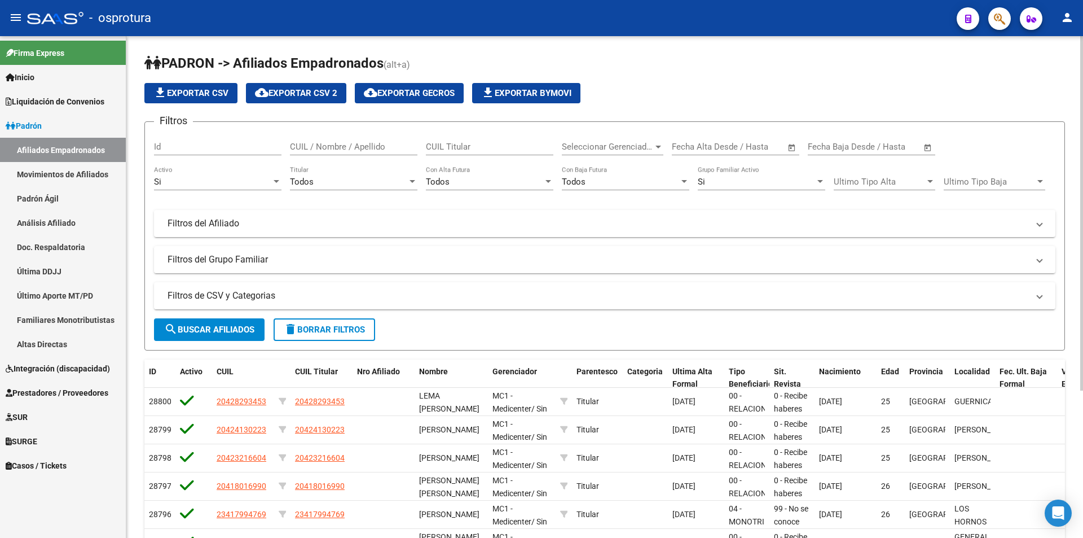
click at [333, 96] on span "cloud_download Exportar CSV 2" at bounding box center [296, 93] width 82 height 10
click at [75, 301] on link "Último Aporte MT/PD" at bounding box center [63, 295] width 126 height 24
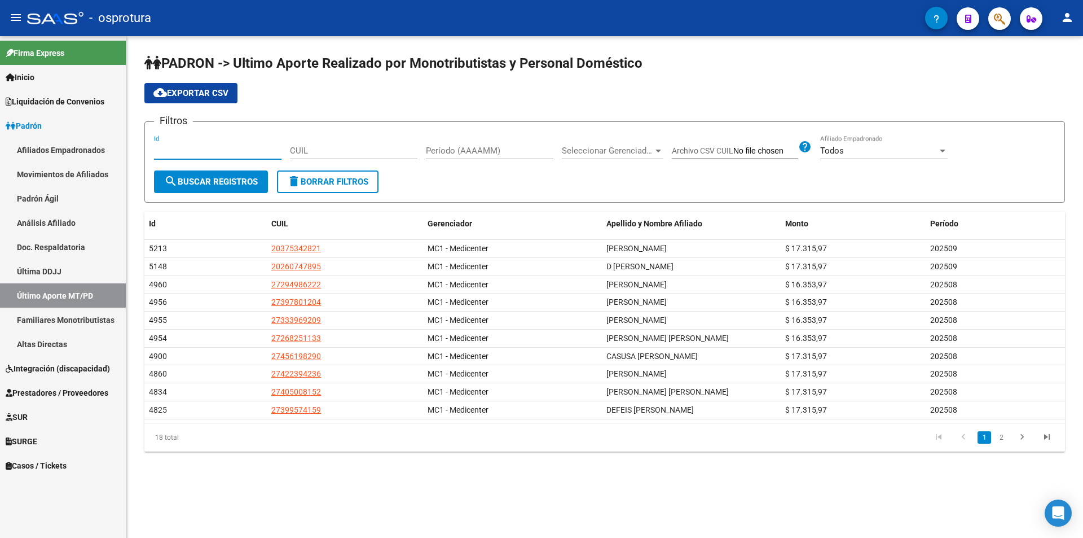
click at [251, 148] on input "Id" at bounding box center [217, 151] width 127 height 10
click at [613, 151] on span "Seleccionar Gerenciador" at bounding box center [607, 151] width 91 height 10
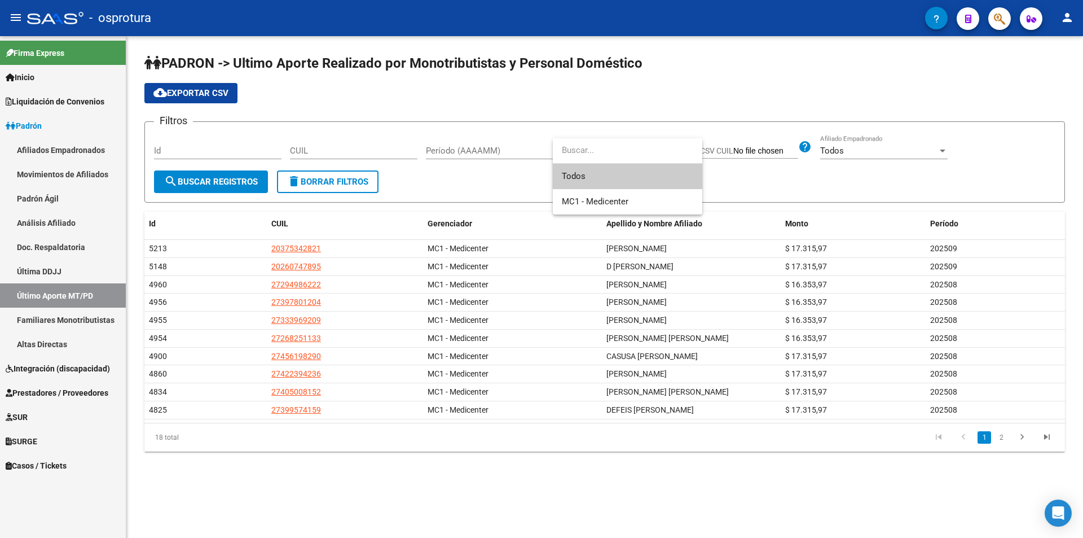
click at [588, 178] on span "Todos" at bounding box center [627, 176] width 131 height 25
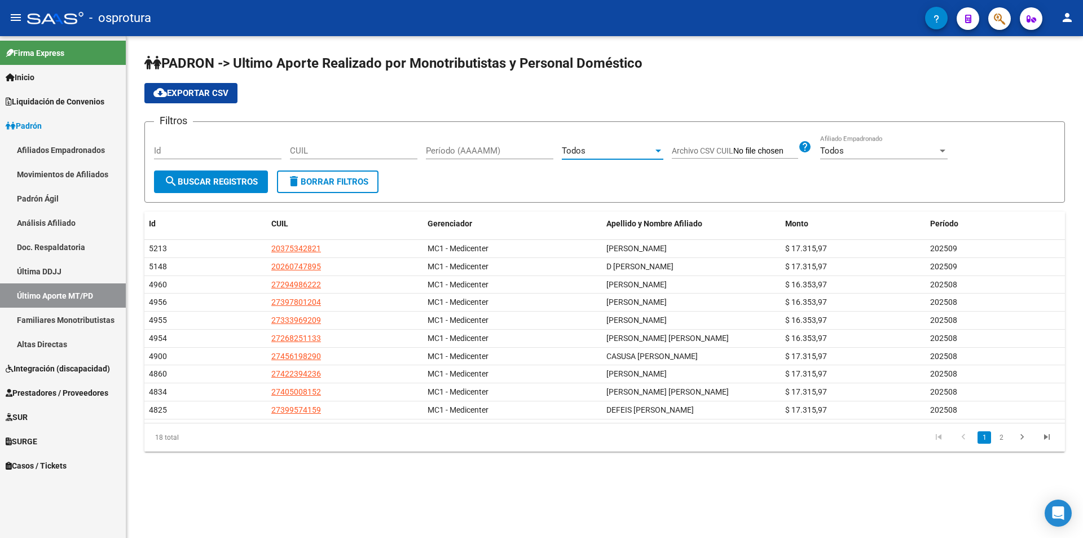
click at [475, 152] on input "Período (AAAAMM)" at bounding box center [489, 151] width 127 height 10
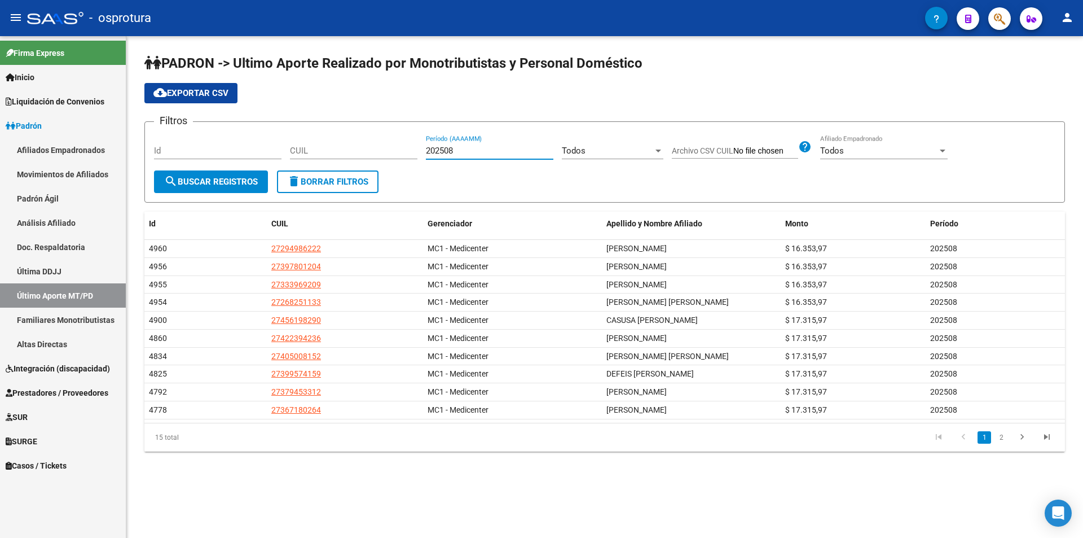
type input "202508"
click at [74, 337] on link "Altas Directas" at bounding box center [63, 344] width 126 height 24
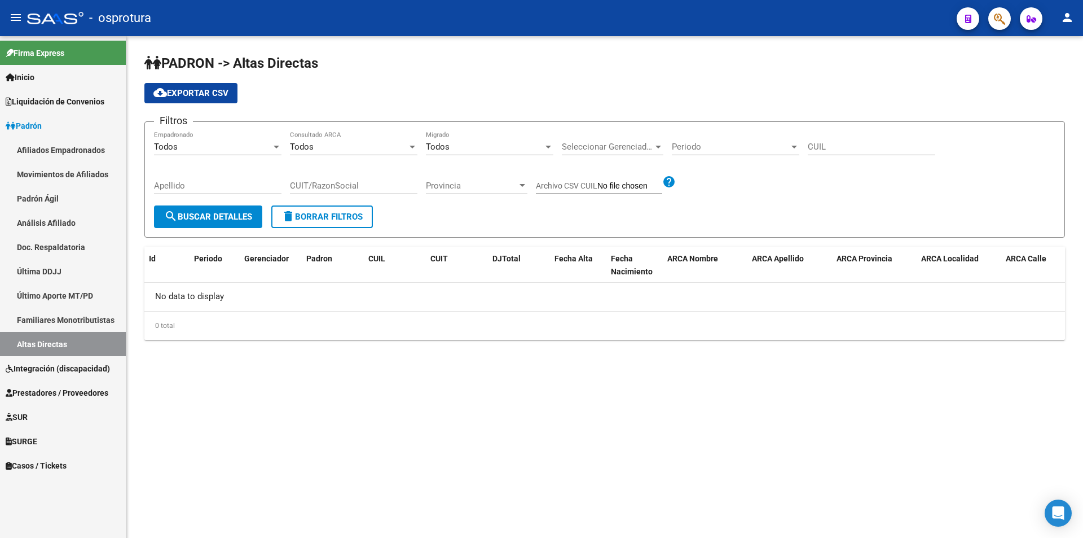
click at [54, 273] on link "Última DDJJ" at bounding box center [63, 271] width 126 height 24
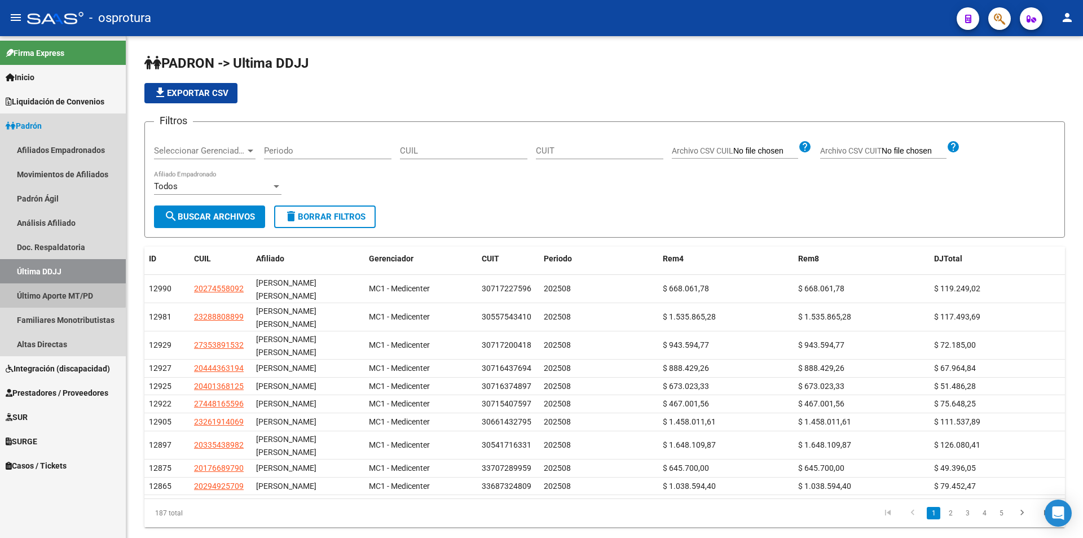
click at [56, 287] on link "Último Aporte MT/PD" at bounding box center [63, 295] width 126 height 24
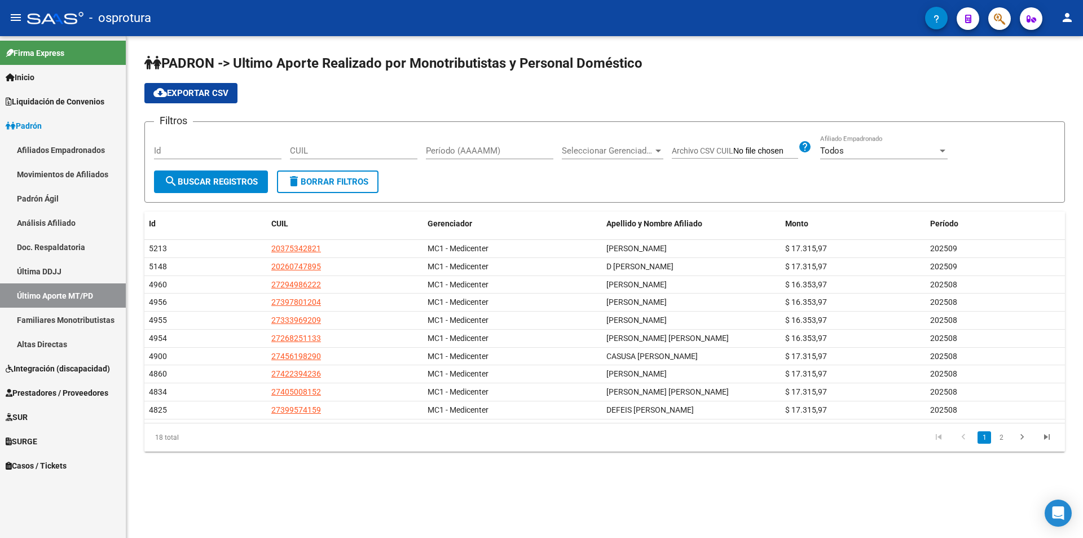
click at [81, 121] on link "Padrón" at bounding box center [63, 125] width 126 height 24
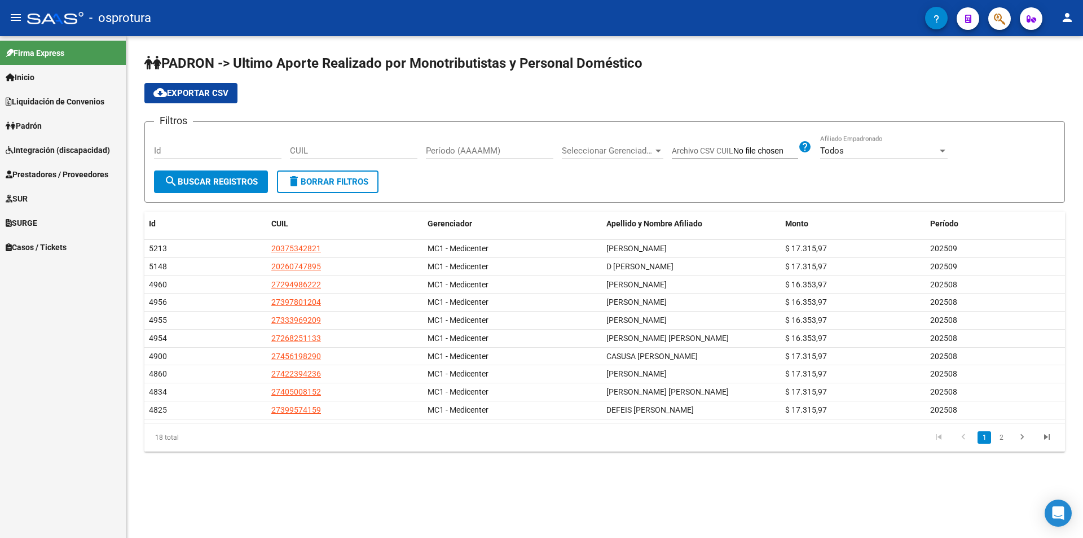
click at [95, 105] on span "Liquidación de Convenios" at bounding box center [55, 101] width 99 height 12
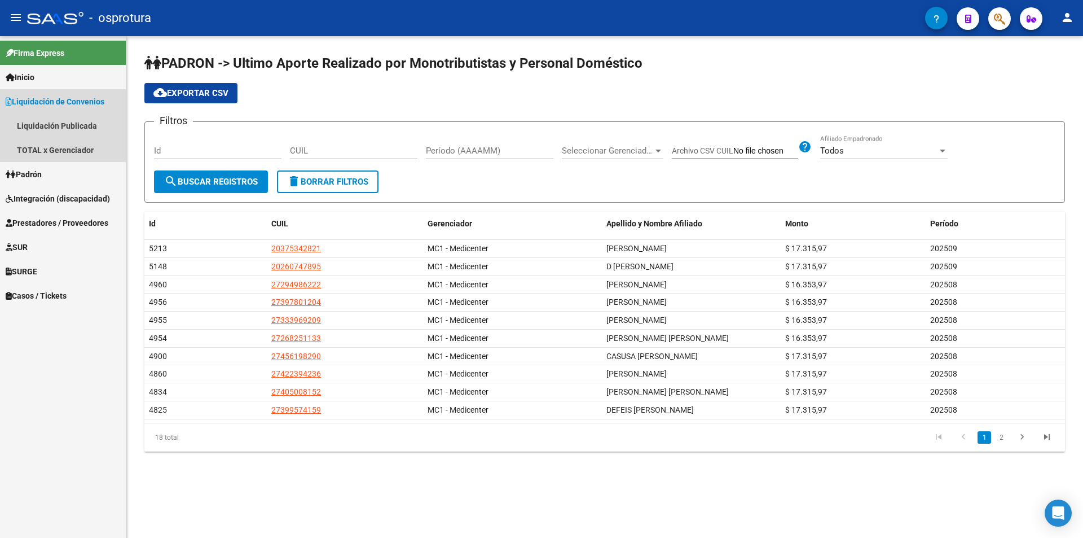
click at [95, 105] on span "Liquidación de Convenios" at bounding box center [55, 101] width 99 height 12
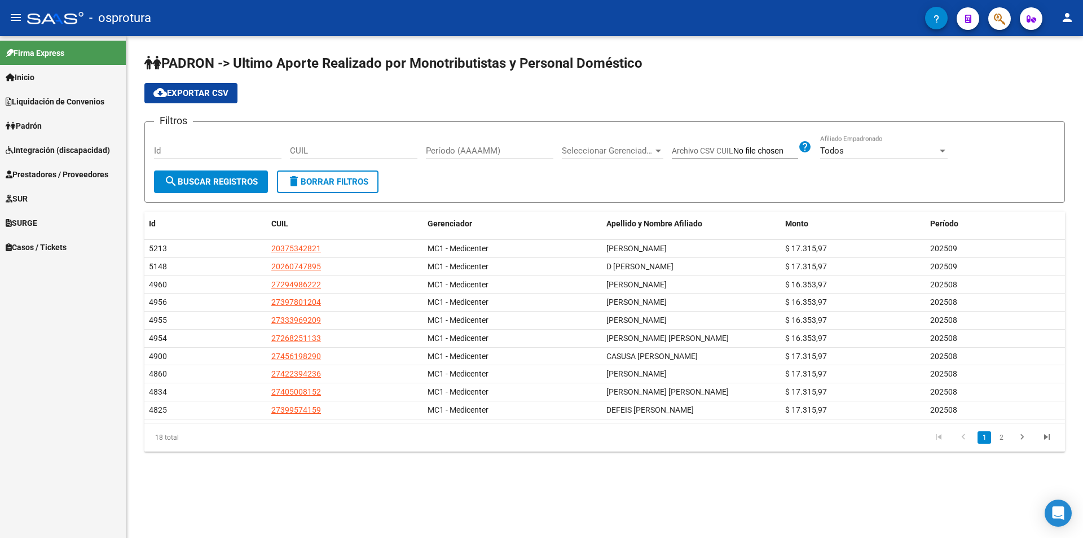
click at [58, 172] on span "Prestadores / Proveedores" at bounding box center [57, 174] width 103 height 12
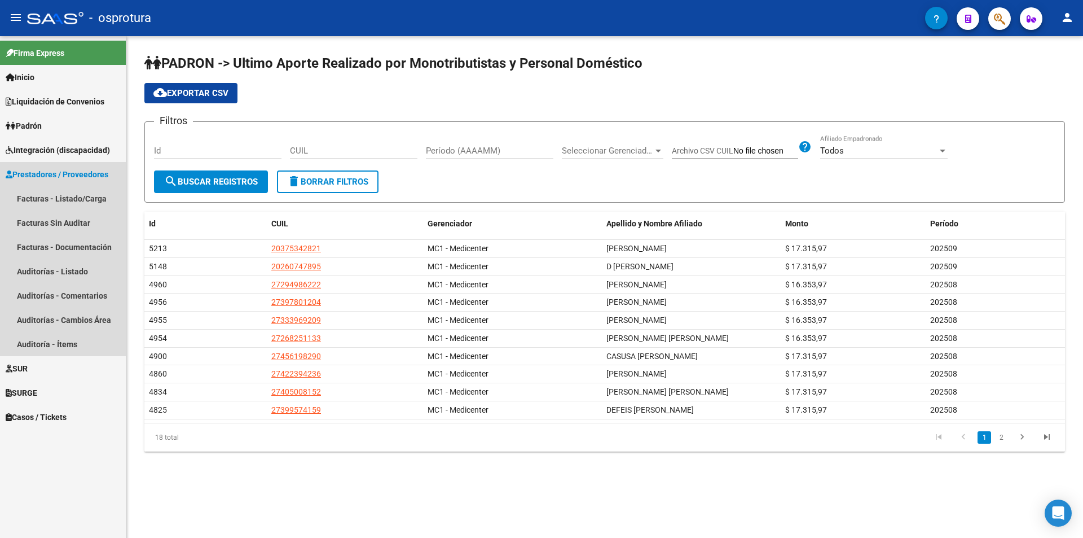
click at [58, 172] on span "Prestadores / Proveedores" at bounding box center [57, 174] width 103 height 12
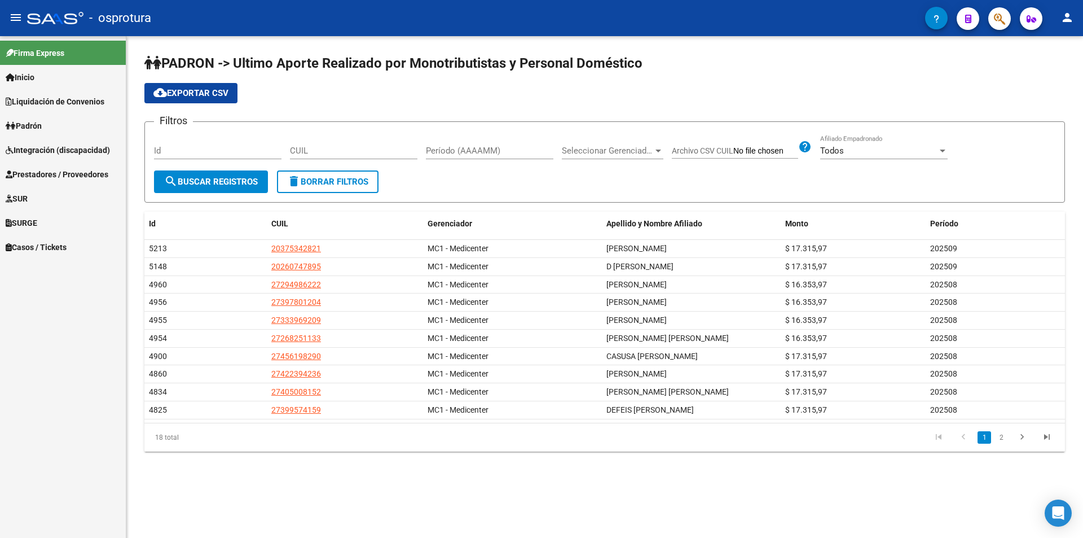
click at [85, 137] on link "Padrón" at bounding box center [63, 125] width 126 height 24
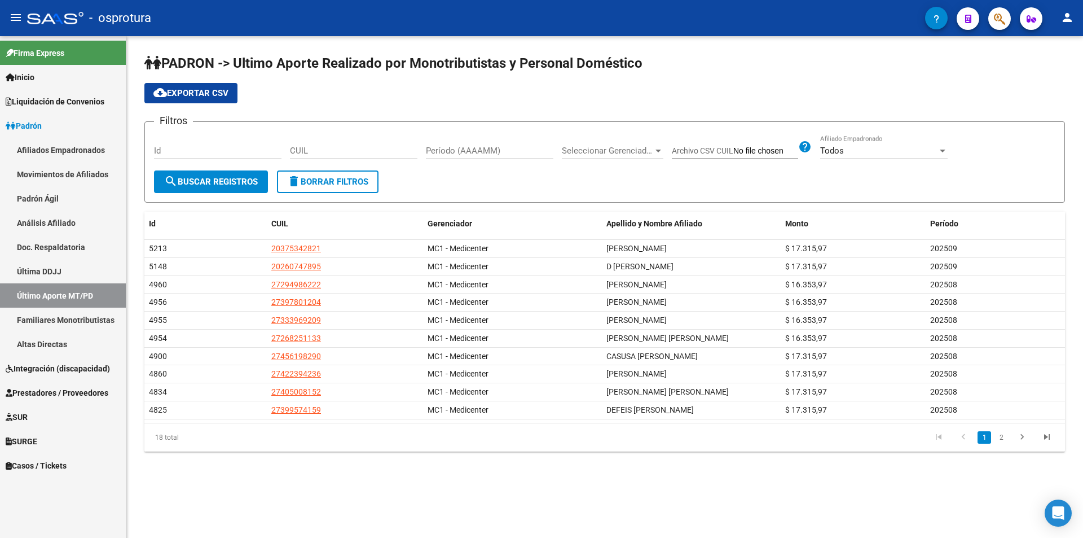
click at [80, 149] on link "Afiliados Empadronados" at bounding box center [63, 150] width 126 height 24
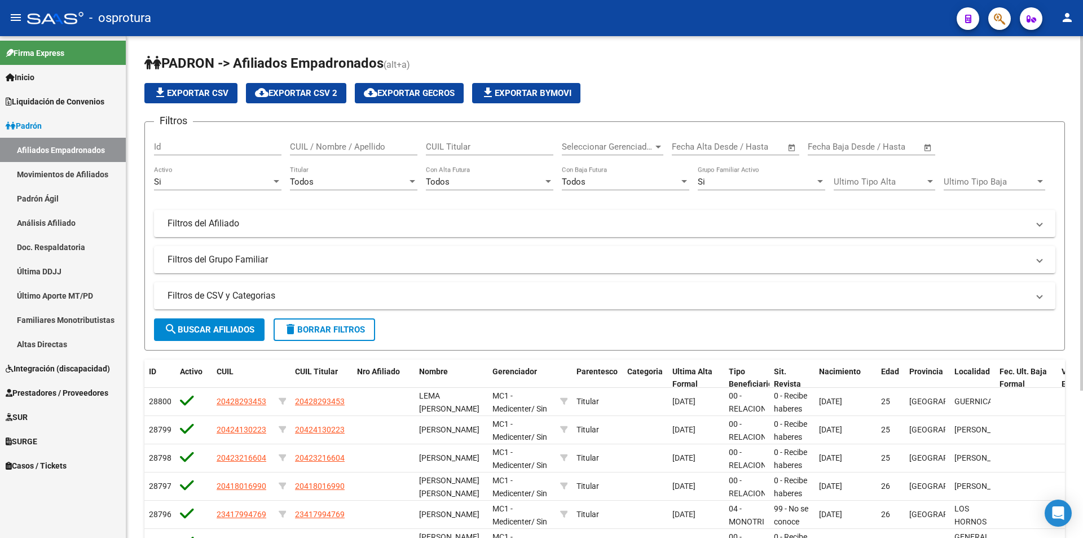
click at [56, 290] on link "Último Aporte MT/PD" at bounding box center [63, 295] width 126 height 24
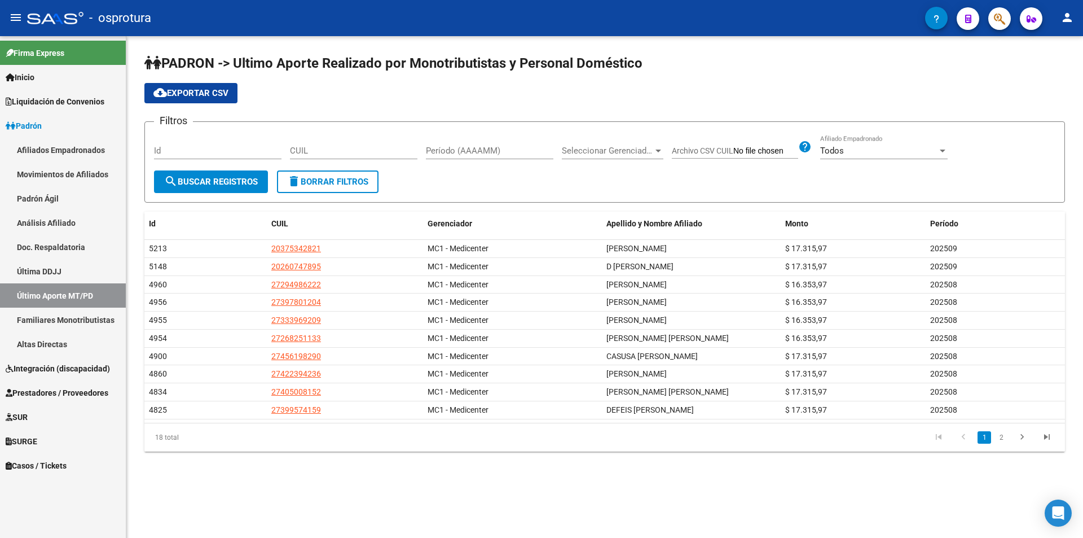
click at [1002, 432] on link "2" at bounding box center [1001, 437] width 14 height 12
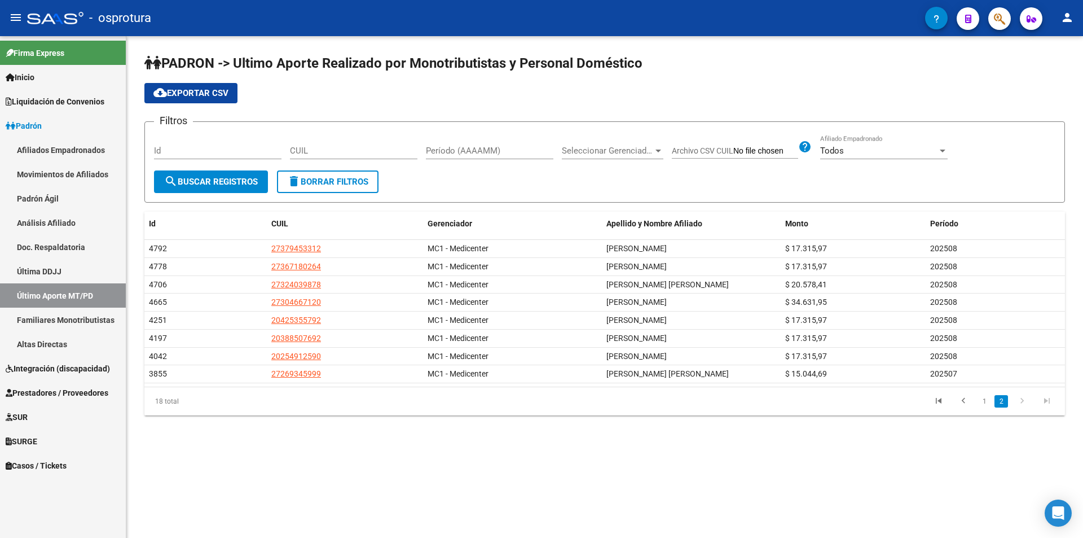
click at [980, 400] on link "1" at bounding box center [985, 401] width 14 height 12
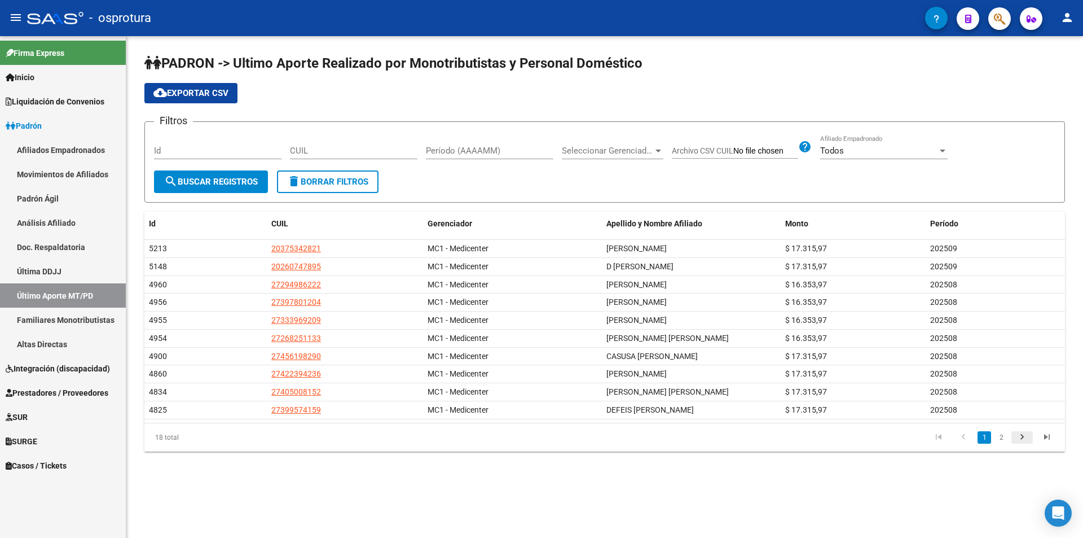
click at [1029, 440] on icon "go to next page" at bounding box center [1022, 439] width 15 height 14
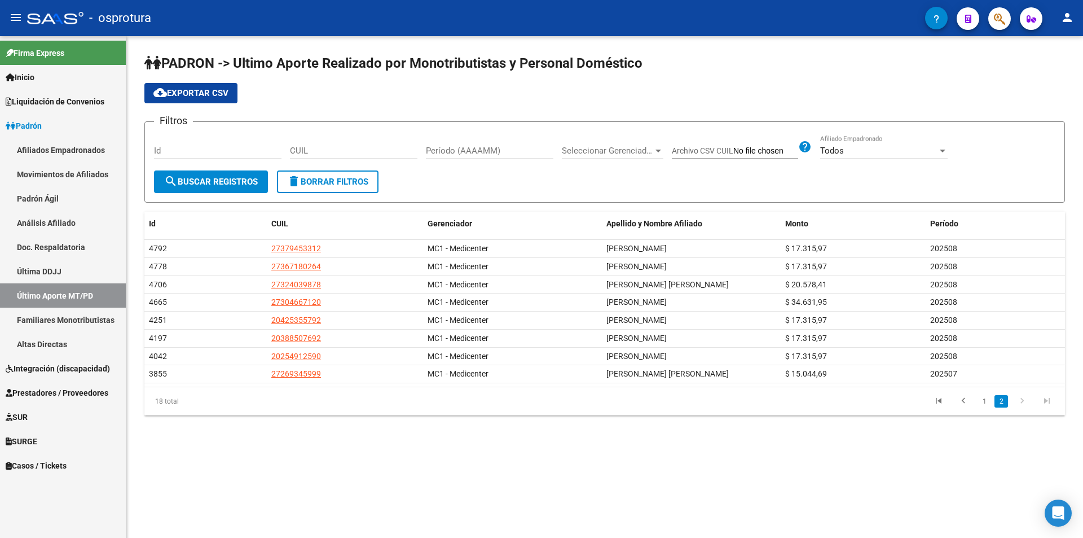
click at [601, 149] on span "Seleccionar Gerenciador" at bounding box center [607, 151] width 91 height 10
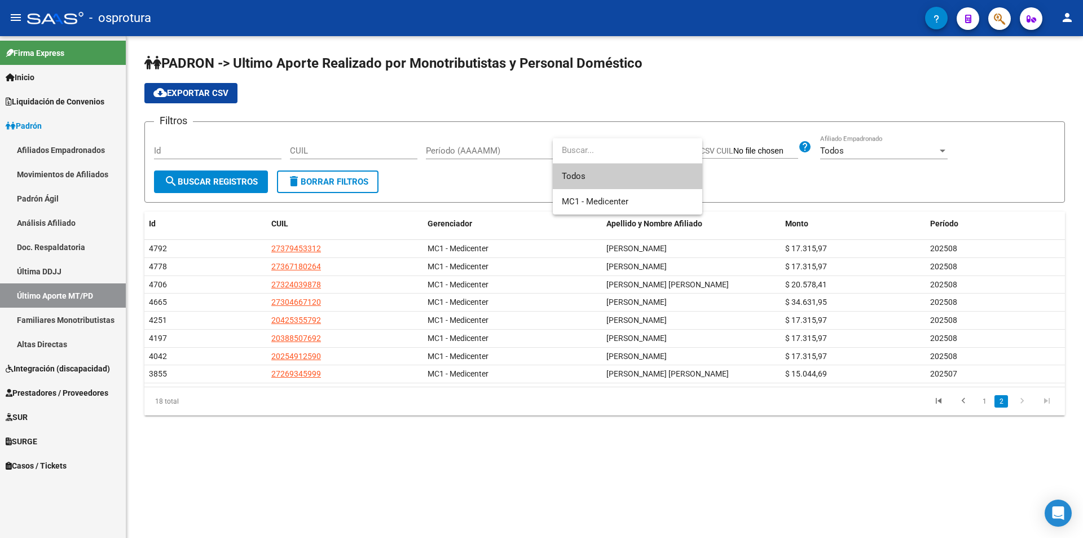
click at [222, 187] on div at bounding box center [541, 269] width 1083 height 538
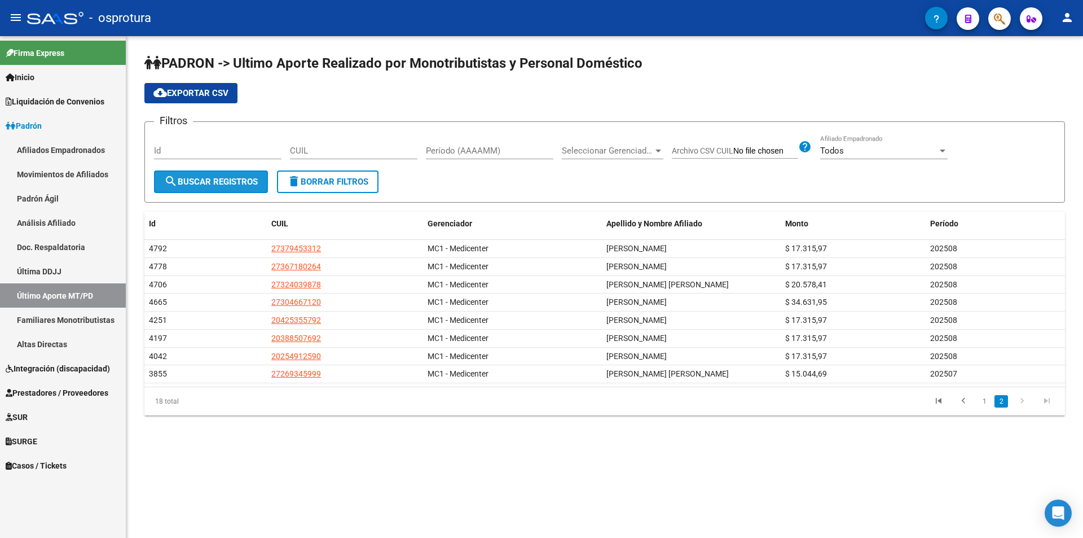
click at [222, 187] on button "search Buscar Registros" at bounding box center [211, 181] width 114 height 23
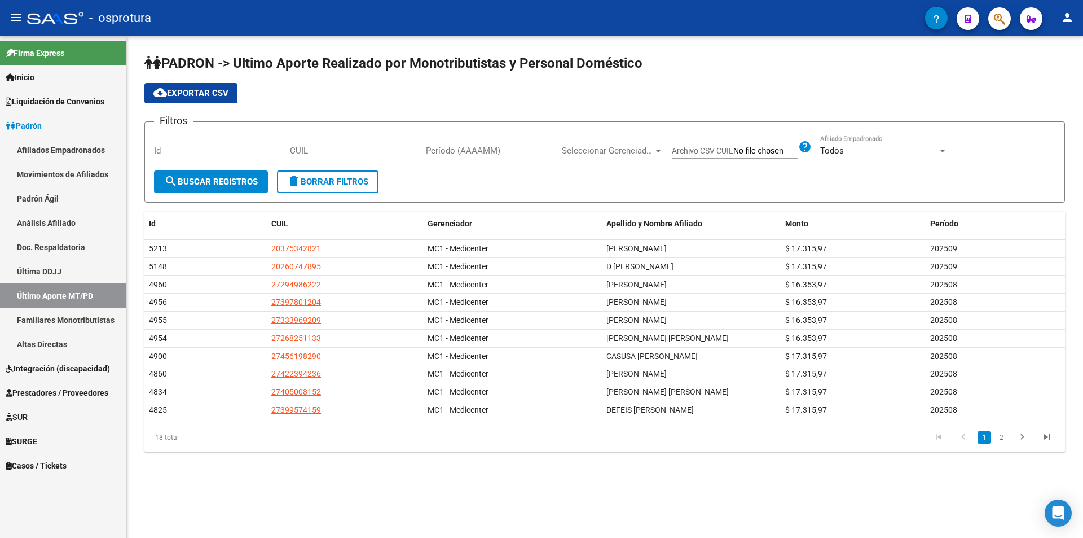
click at [112, 275] on link "Última DDJJ" at bounding box center [63, 271] width 126 height 24
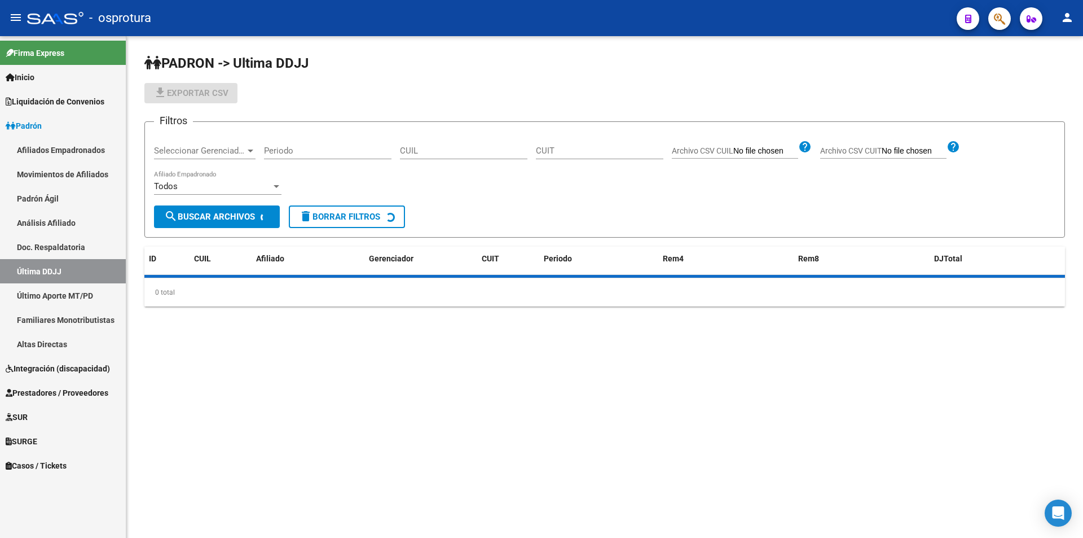
click at [85, 214] on link "Análisis Afiliado" at bounding box center [63, 222] width 126 height 24
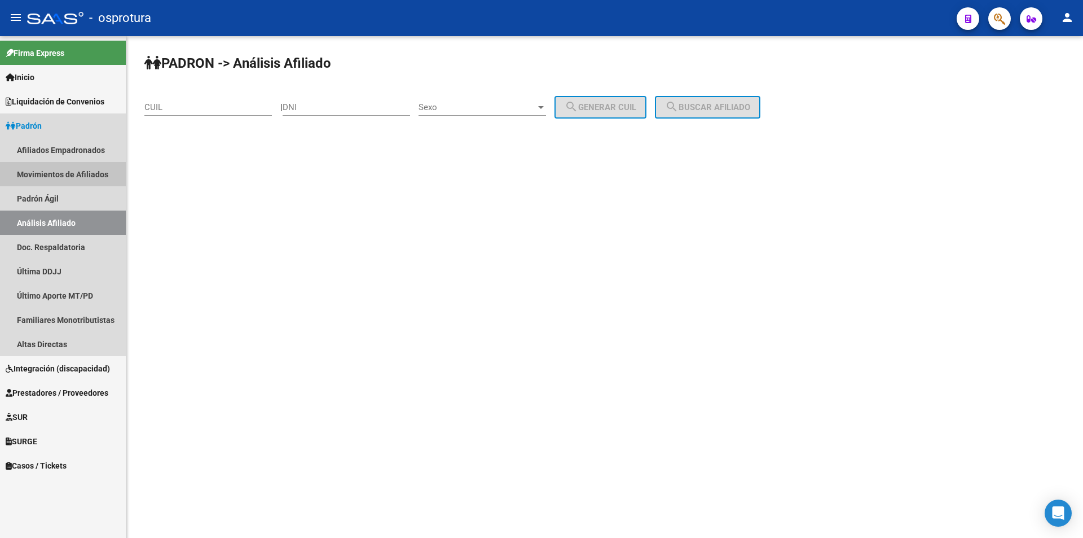
click at [86, 173] on link "Movimientos de Afiliados" at bounding box center [63, 174] width 126 height 24
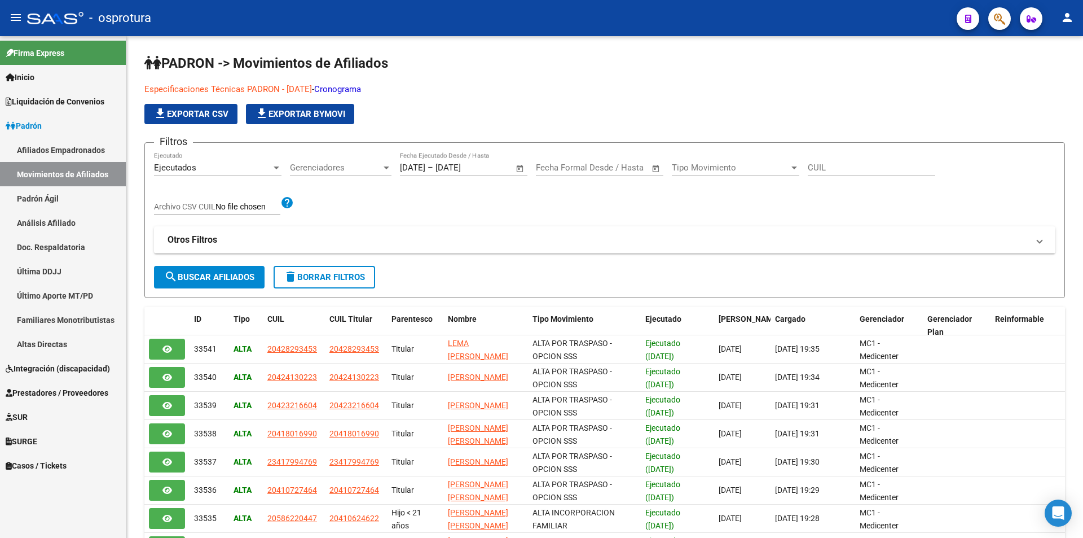
click at [97, 155] on link "Afiliados Empadronados" at bounding box center [63, 150] width 126 height 24
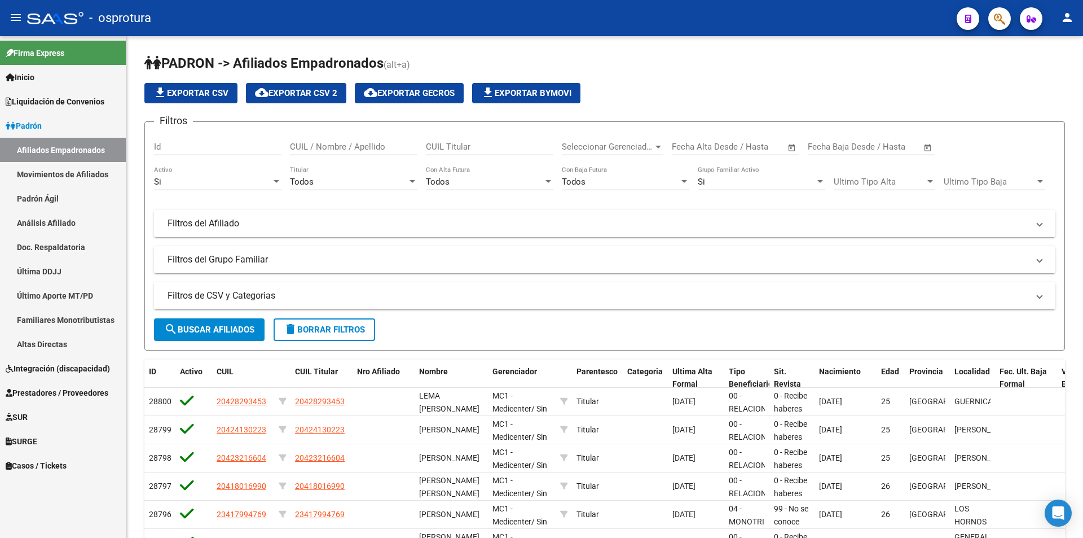
click at [97, 164] on link "Movimientos de Afiliados" at bounding box center [63, 174] width 126 height 24
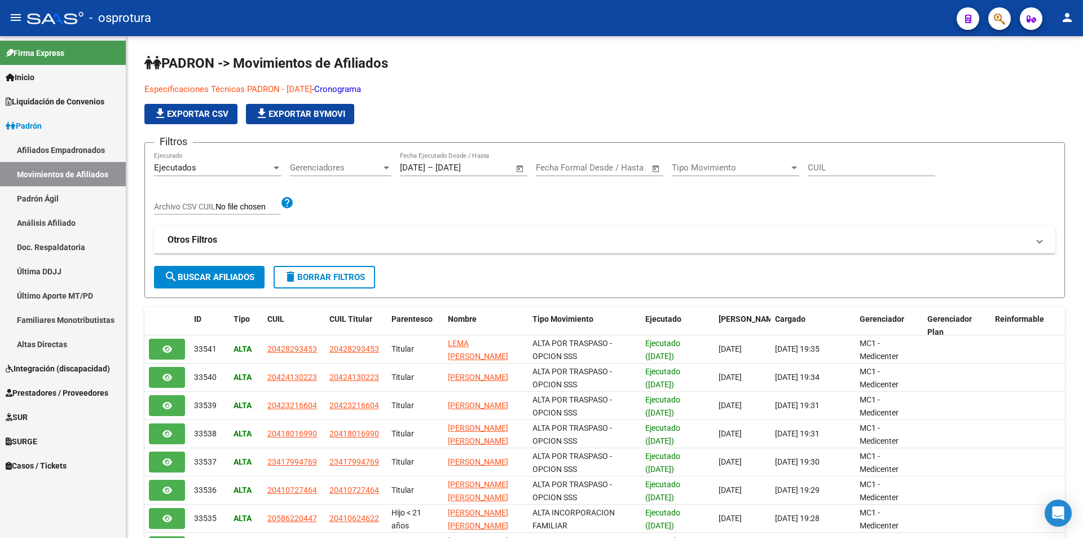
click at [66, 260] on link "Última DDJJ" at bounding box center [63, 271] width 126 height 24
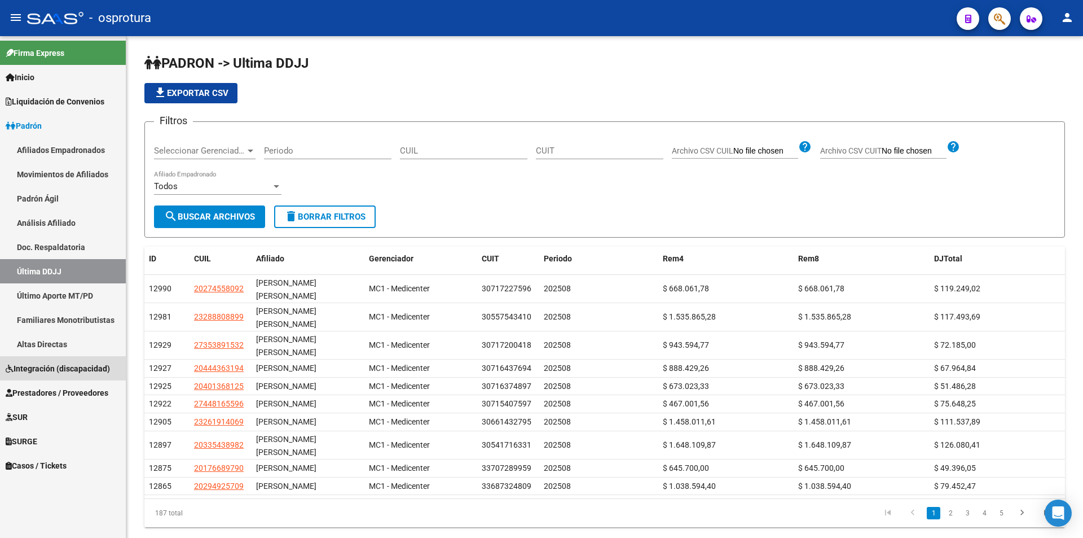
click at [64, 378] on link "Integración (discapacidad)" at bounding box center [63, 368] width 126 height 24
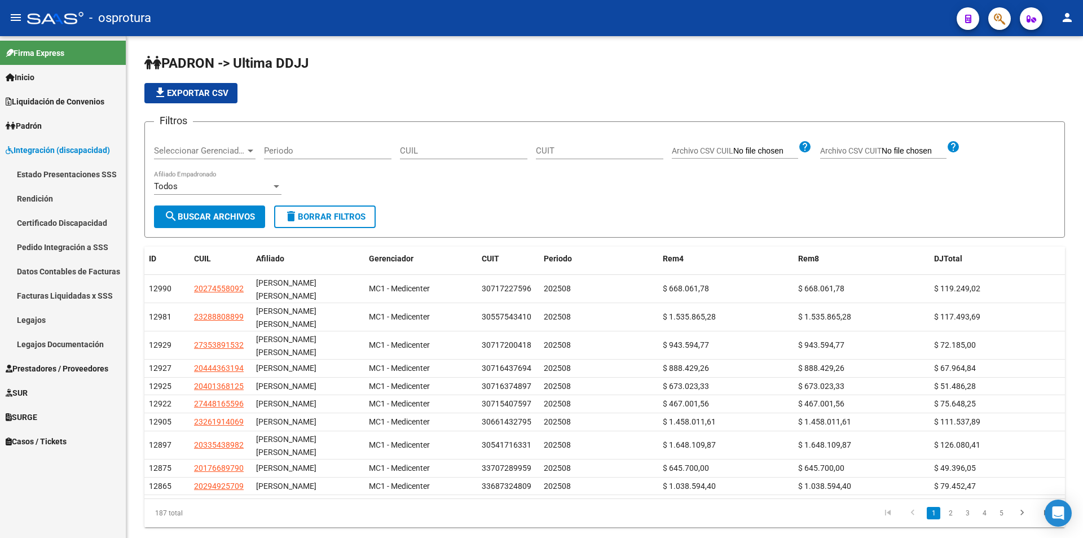
click at [94, 380] on link "SUR" at bounding box center [63, 392] width 126 height 24
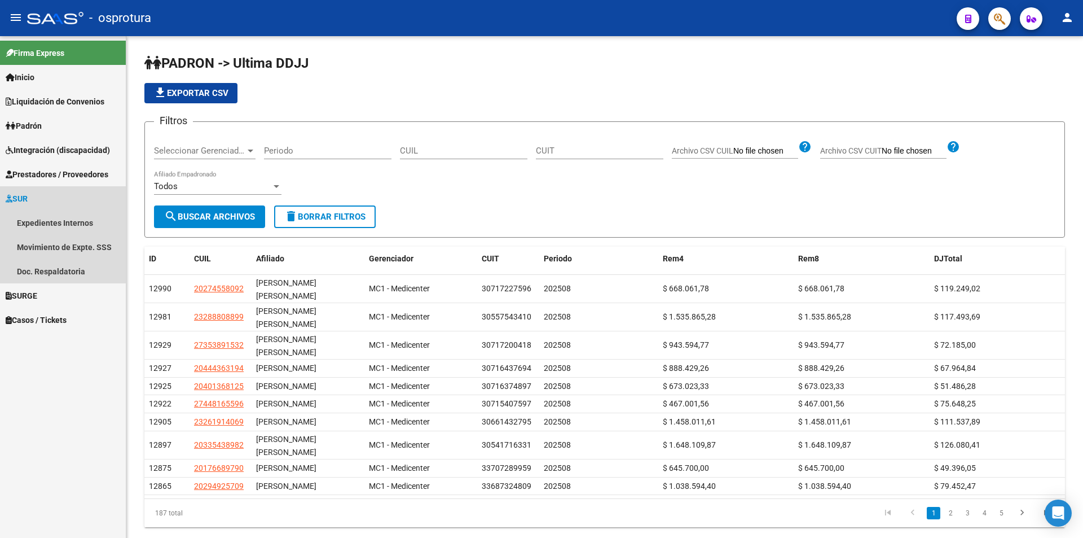
click at [21, 199] on span "SUR" at bounding box center [17, 198] width 22 height 12
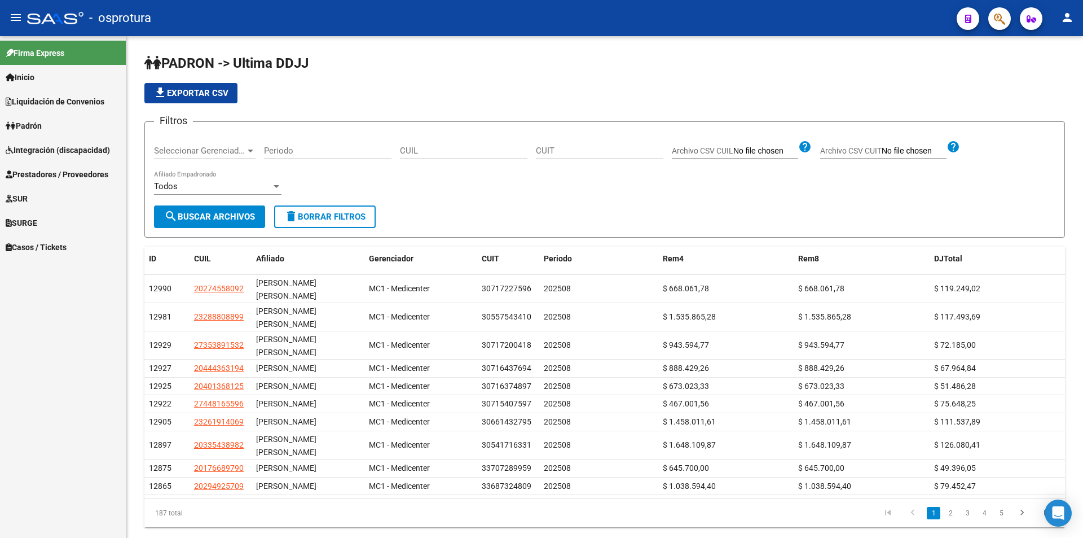
click at [34, 72] on span "Inicio" at bounding box center [20, 77] width 29 height 12
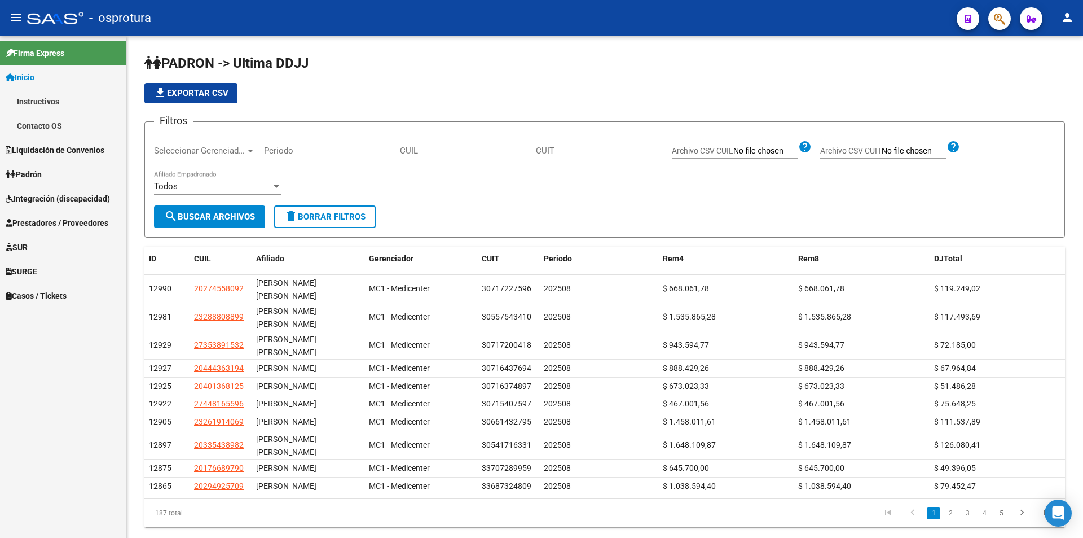
click at [27, 152] on span "Liquidación de Convenios" at bounding box center [55, 150] width 99 height 12
click at [16, 172] on mat-nav-list "Firma Express Inicio Instructivos Contacto OS Liquidación de Convenios Liquidac…" at bounding box center [63, 171] width 126 height 271
click at [45, 116] on link "Liquidación Publicada" at bounding box center [63, 125] width 126 height 24
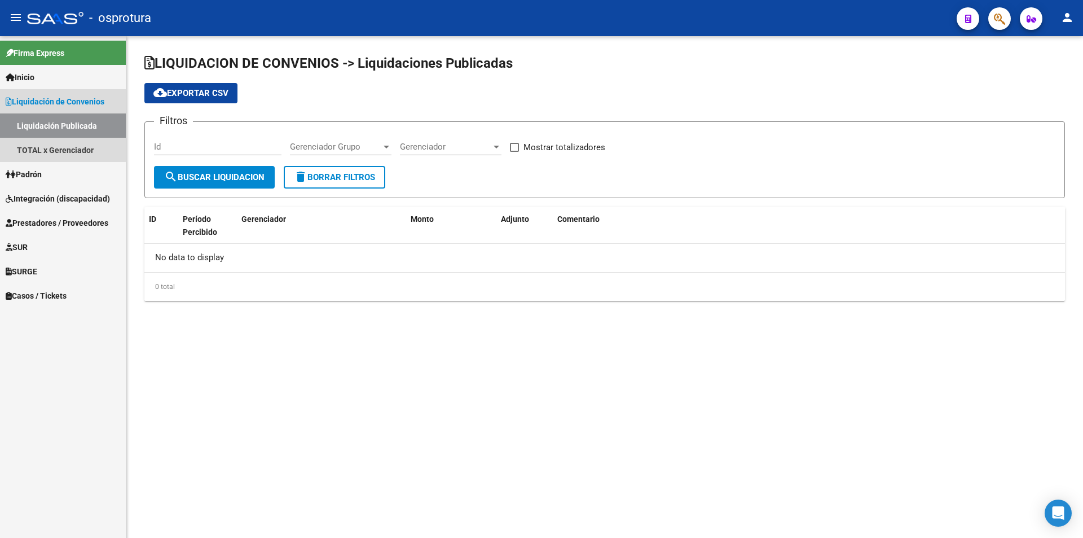
checkbox input "true"
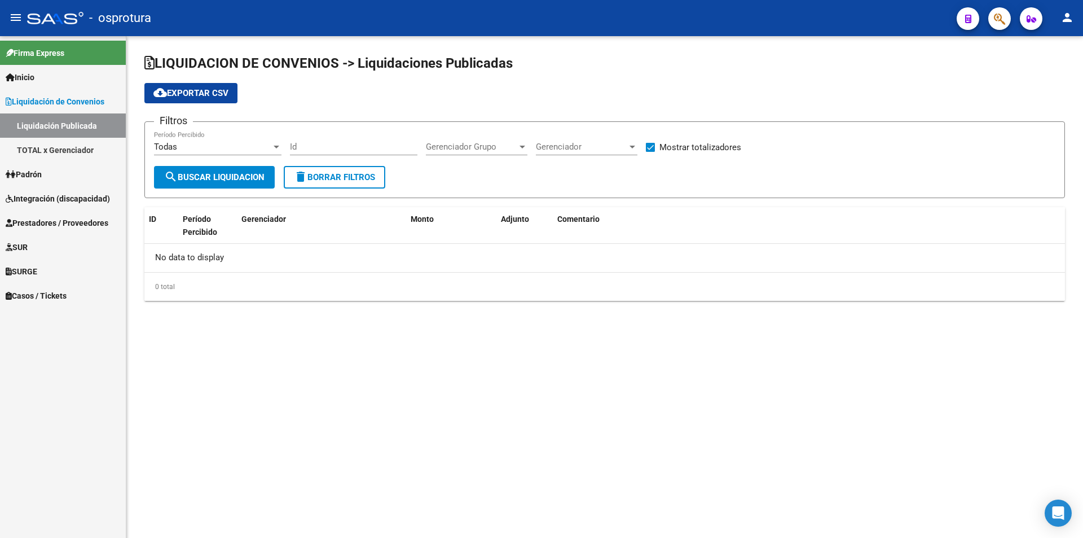
click at [100, 148] on link "TOTAL x Gerenciador" at bounding box center [63, 150] width 126 height 24
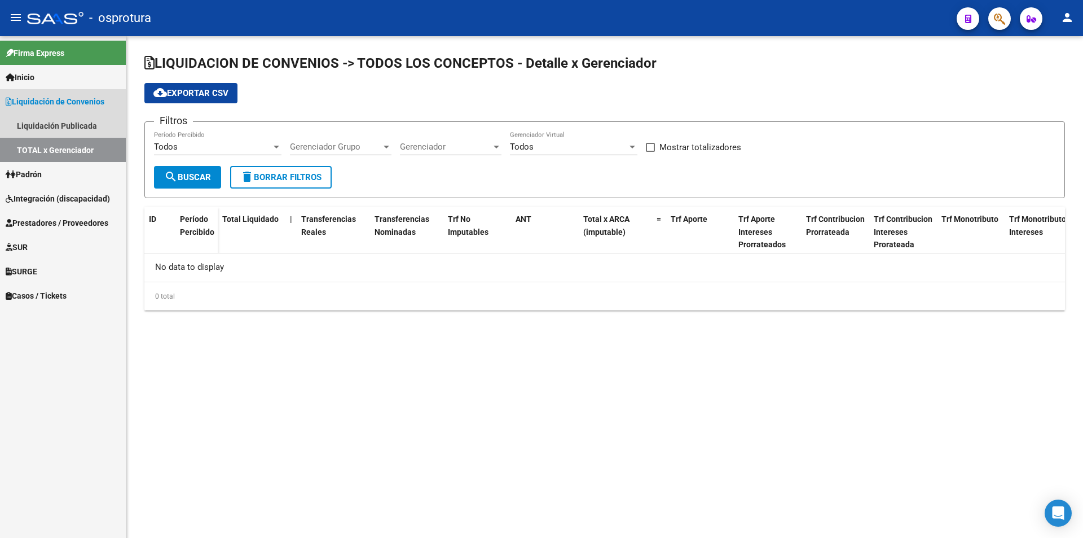
checkbox input "true"
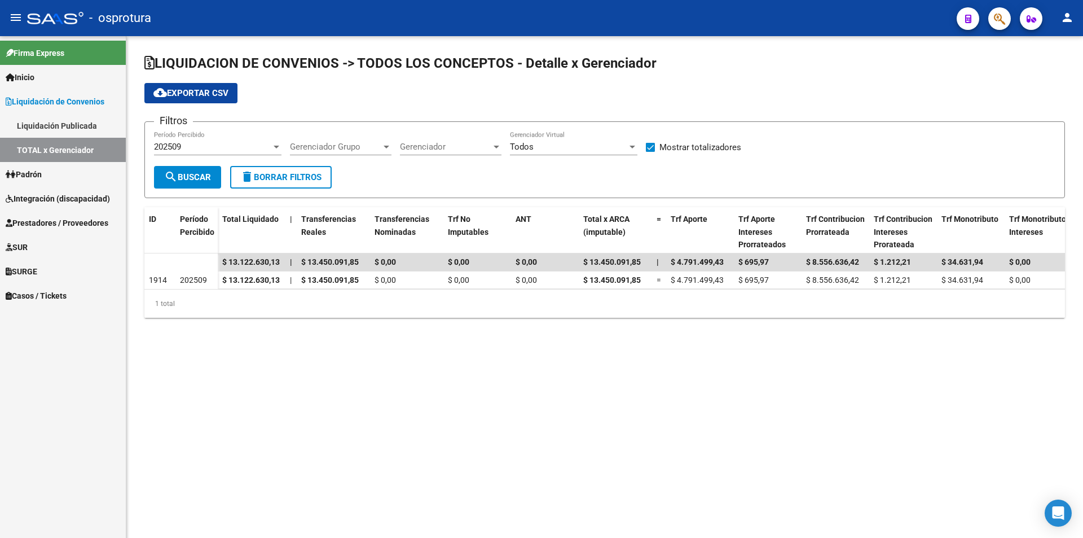
click at [257, 145] on div "202509" at bounding box center [212, 147] width 117 height 10
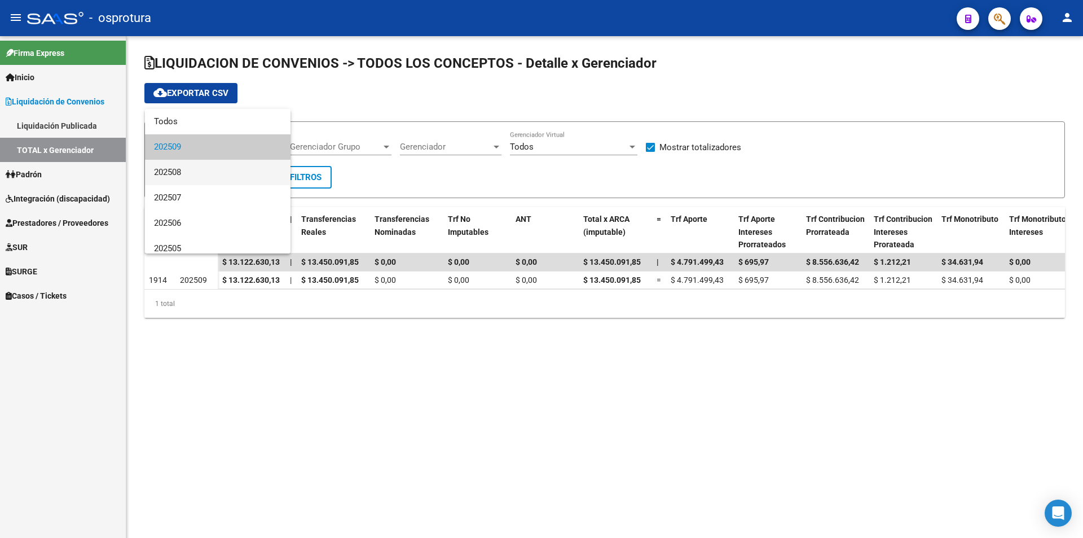
click at [240, 166] on span "202508" at bounding box center [217, 172] width 127 height 25
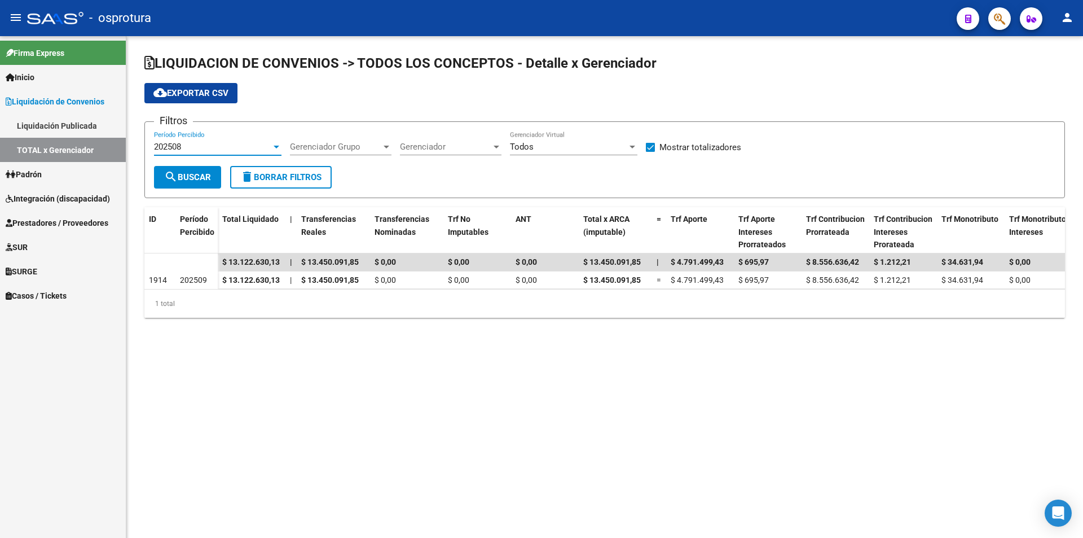
click at [200, 178] on span "search Buscar" at bounding box center [187, 177] width 47 height 10
click at [108, 186] on link "Padrón" at bounding box center [63, 174] width 126 height 24
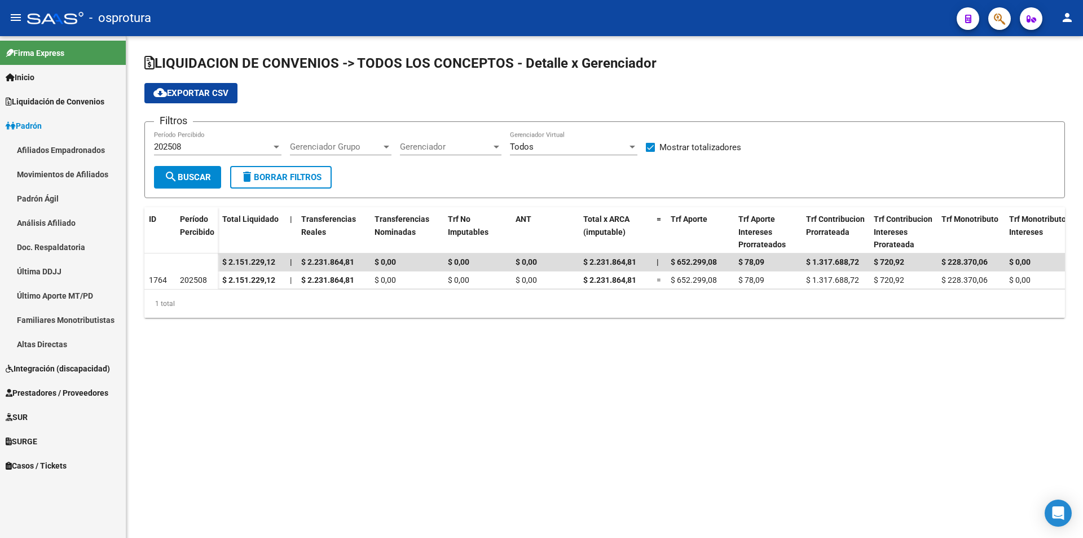
click at [118, 268] on link "Última DDJJ" at bounding box center [63, 271] width 126 height 24
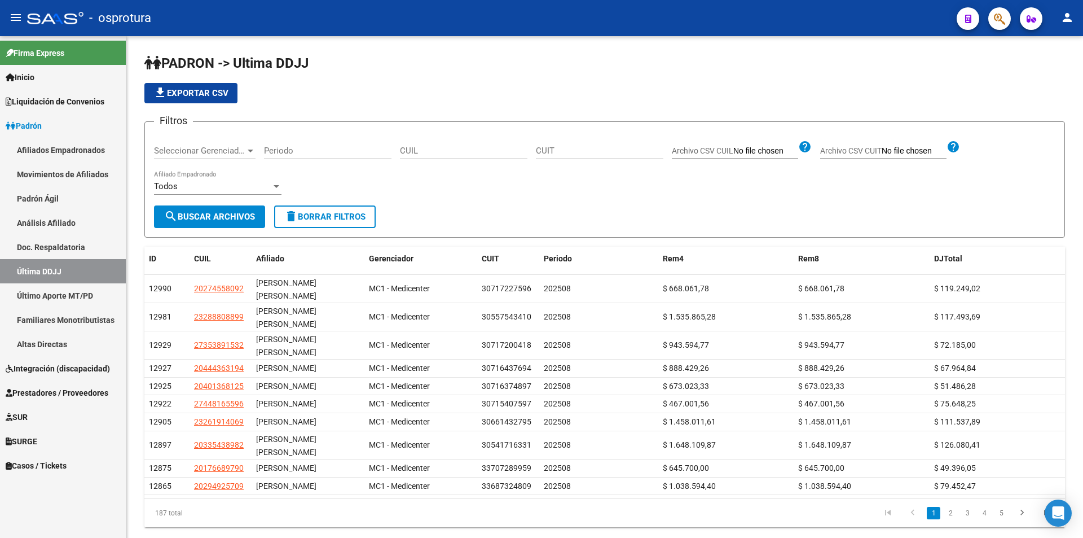
click at [0, 277] on link "Última DDJJ" at bounding box center [63, 271] width 126 height 24
click at [104, 288] on link "Último Aporte MT/PD" at bounding box center [63, 295] width 126 height 24
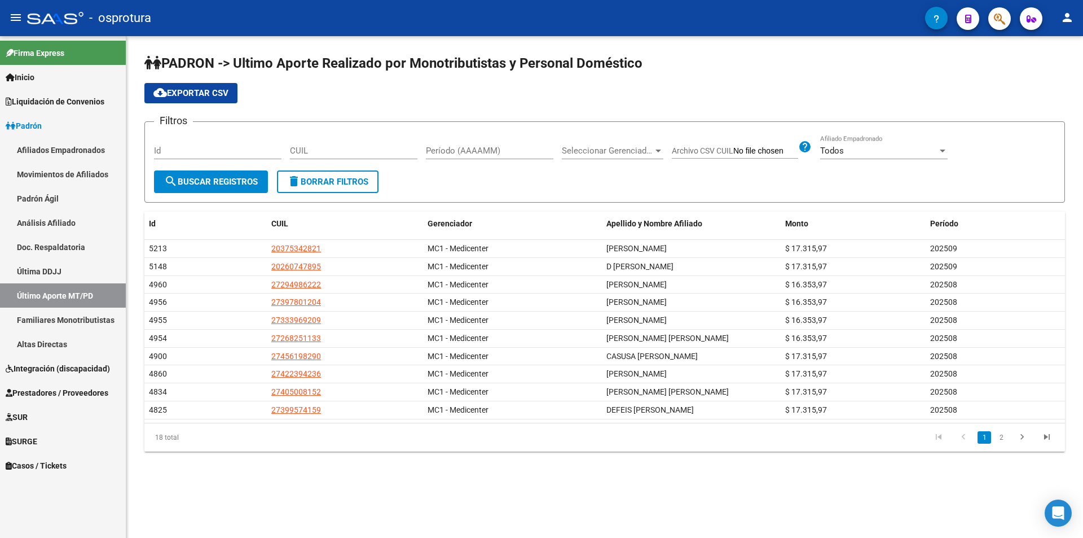
click at [536, 151] on input "Período (AAAAMM)" at bounding box center [489, 151] width 127 height 10
type input "202509"
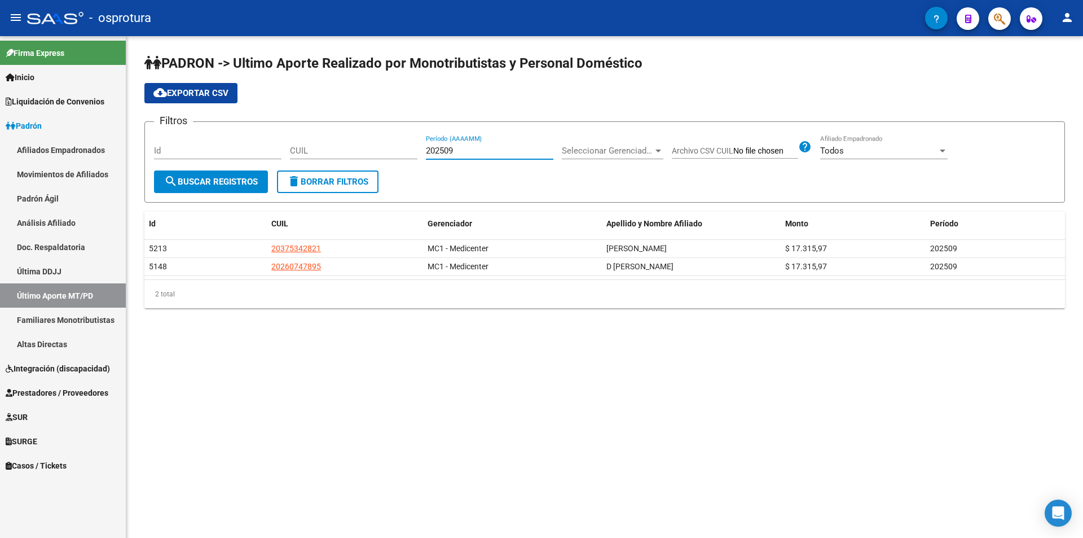
click at [351, 155] on div "Filtros Id CUIL 202509 Período (AAAAMM) Seleccionar Gerenciador Seleccionar Ger…" at bounding box center [604, 150] width 901 height 39
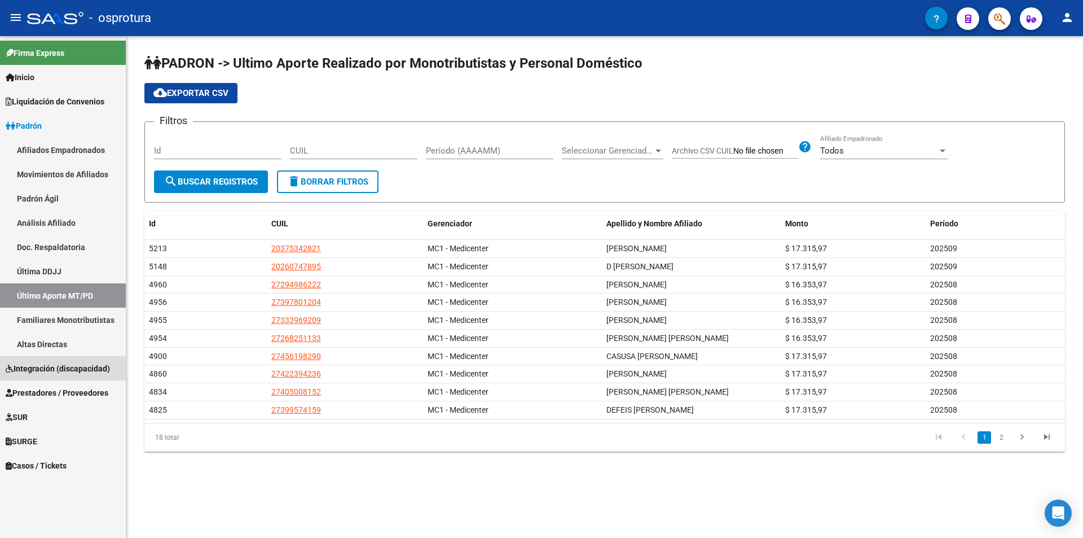
click at [46, 375] on link "Integración (discapacidad)" at bounding box center [63, 368] width 126 height 24
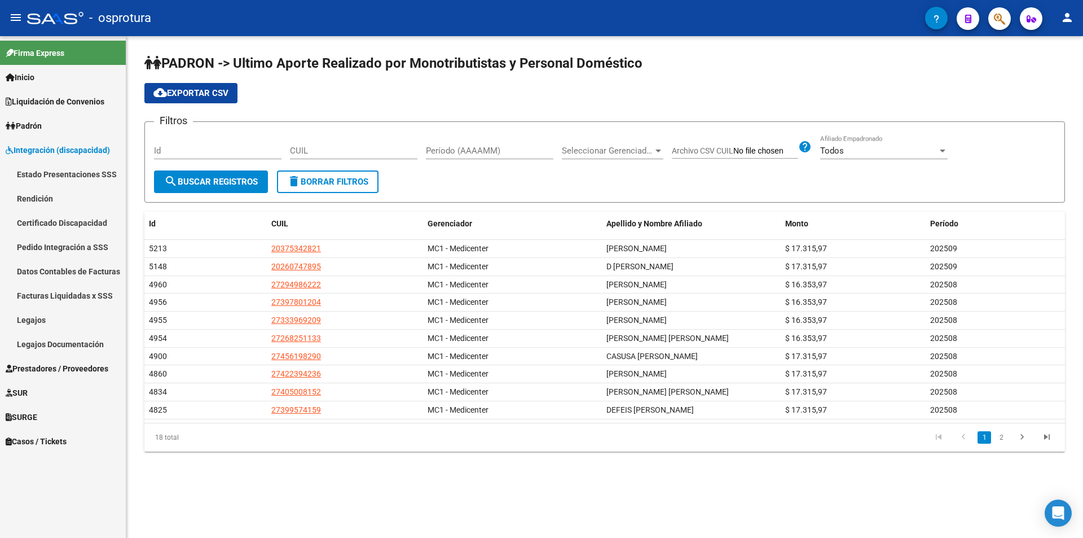
click at [45, 386] on link "SUR" at bounding box center [63, 392] width 126 height 24
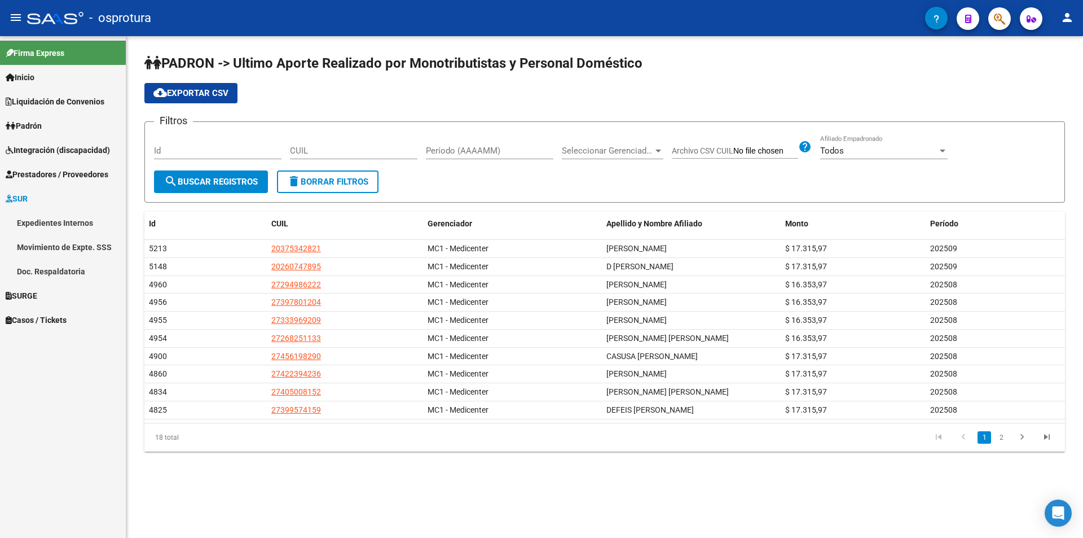
click at [77, 145] on span "Integración (discapacidad)" at bounding box center [58, 150] width 104 height 12
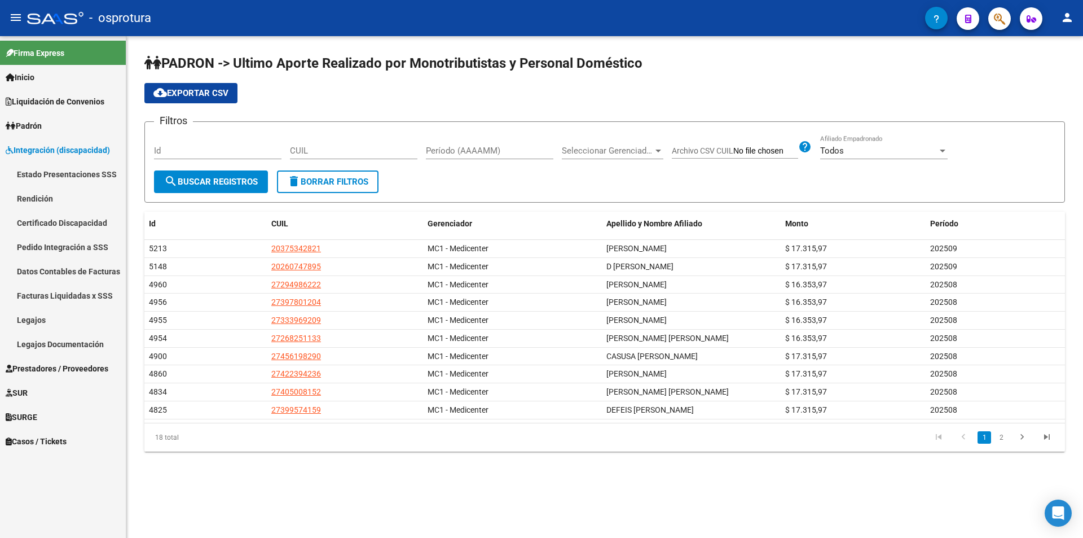
click at [50, 414] on link "SURGE" at bounding box center [63, 416] width 126 height 24
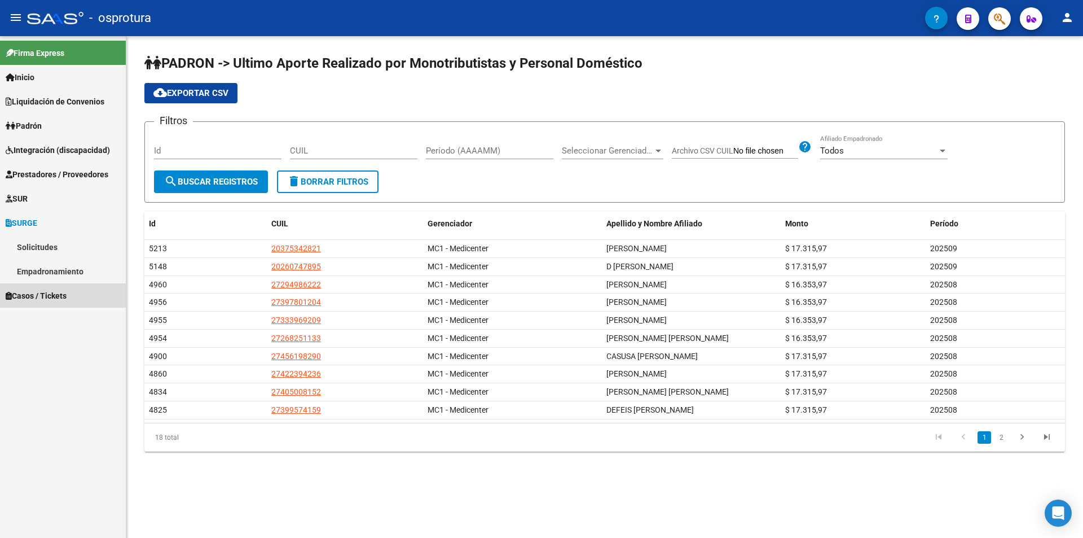
click at [30, 289] on span "Casos / Tickets" at bounding box center [36, 295] width 61 height 12
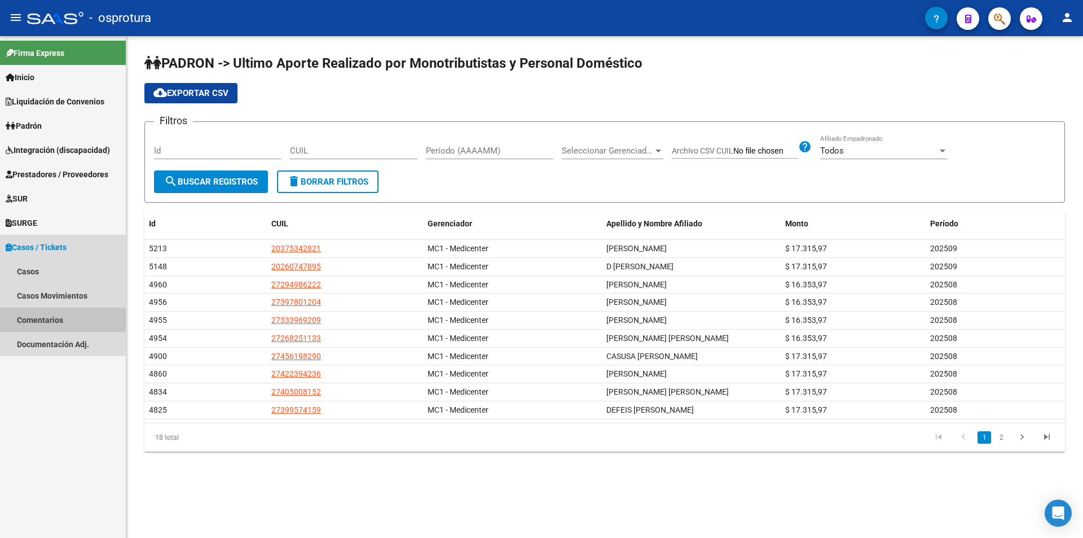
click at [21, 314] on link "Comentarios" at bounding box center [63, 319] width 126 height 24
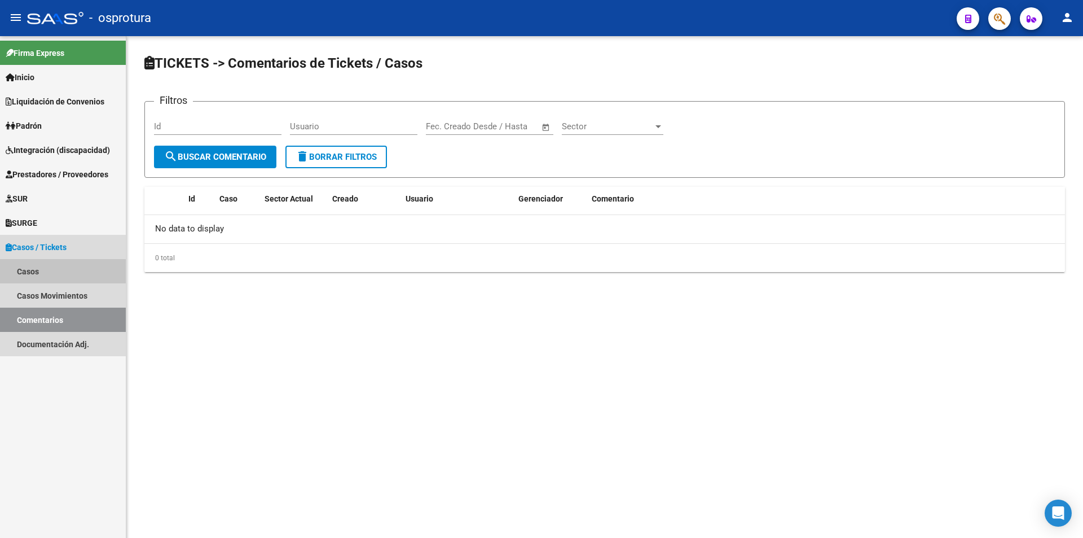
click at [33, 276] on link "Casos" at bounding box center [63, 271] width 126 height 24
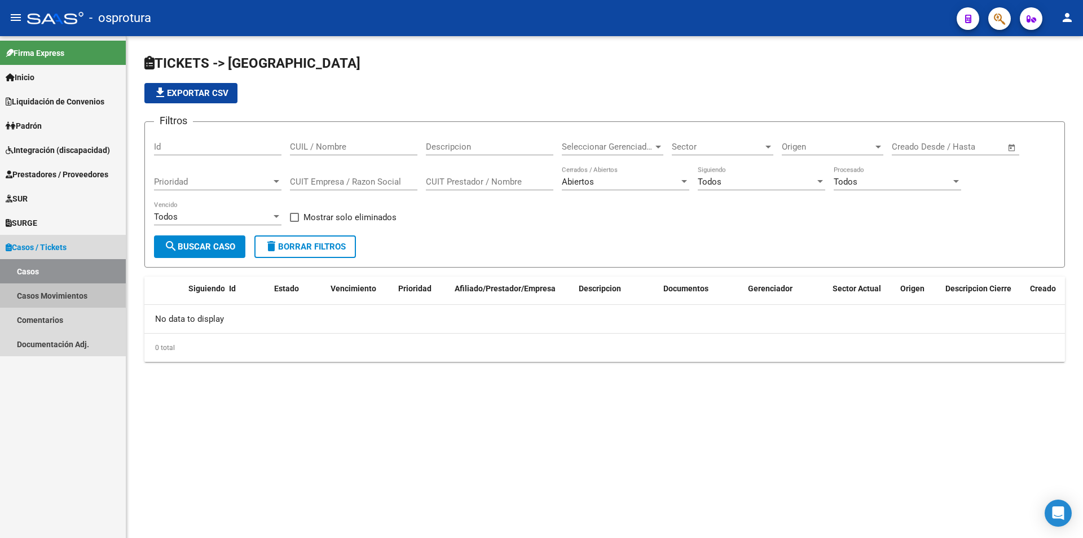
click at [28, 294] on link "Casos Movimientos" at bounding box center [63, 295] width 126 height 24
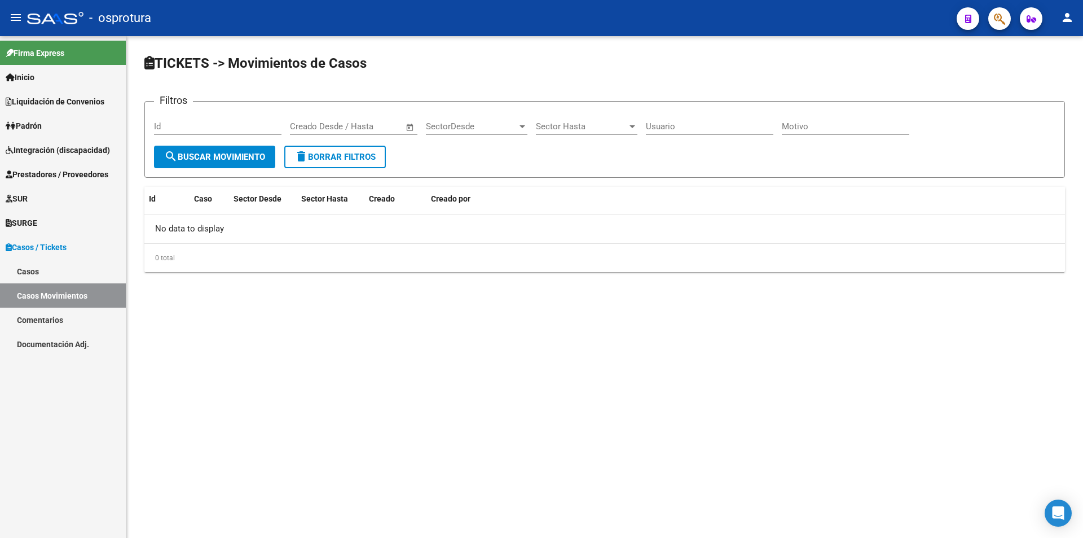
click at [25, 342] on link "Documentación Adj." at bounding box center [63, 344] width 126 height 24
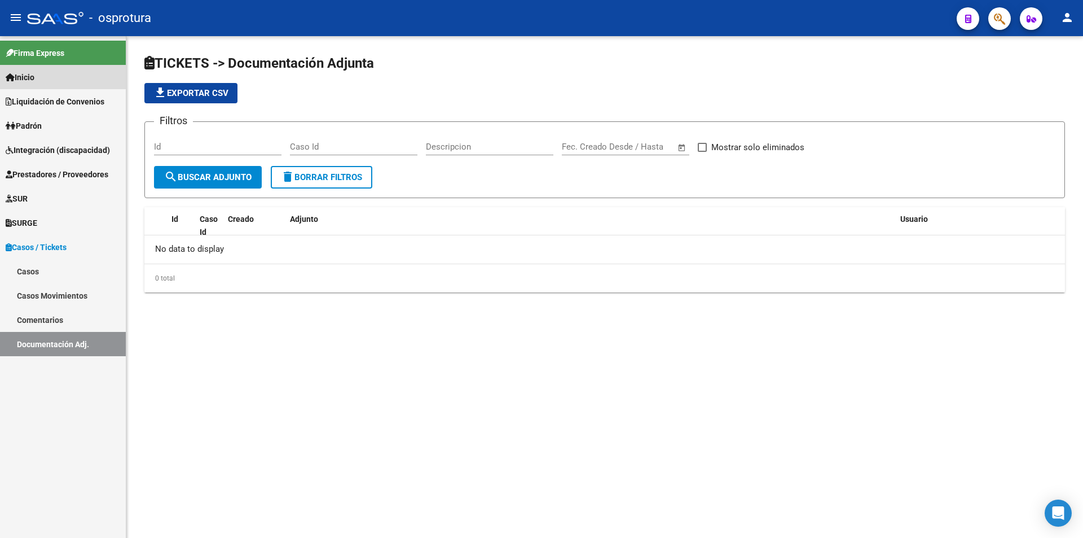
click at [28, 71] on span "Inicio" at bounding box center [20, 77] width 29 height 12
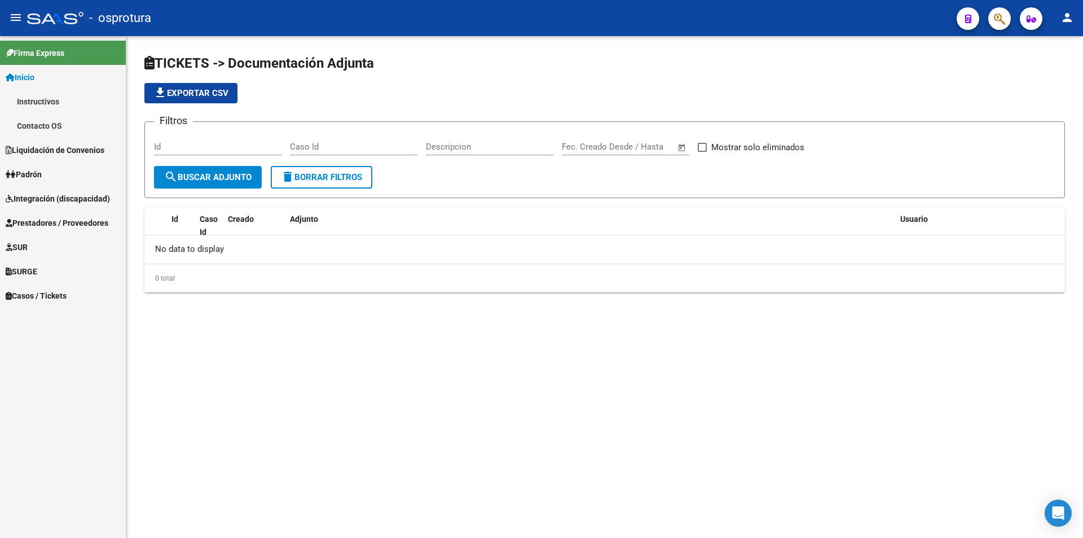
click at [32, 91] on link "Instructivos" at bounding box center [63, 101] width 126 height 24
